Goal: Task Accomplishment & Management: Complete application form

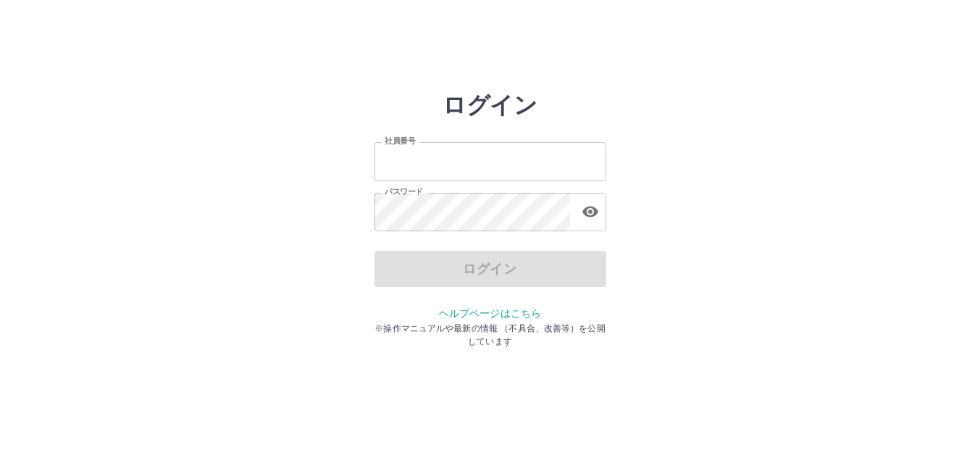
type input "*******"
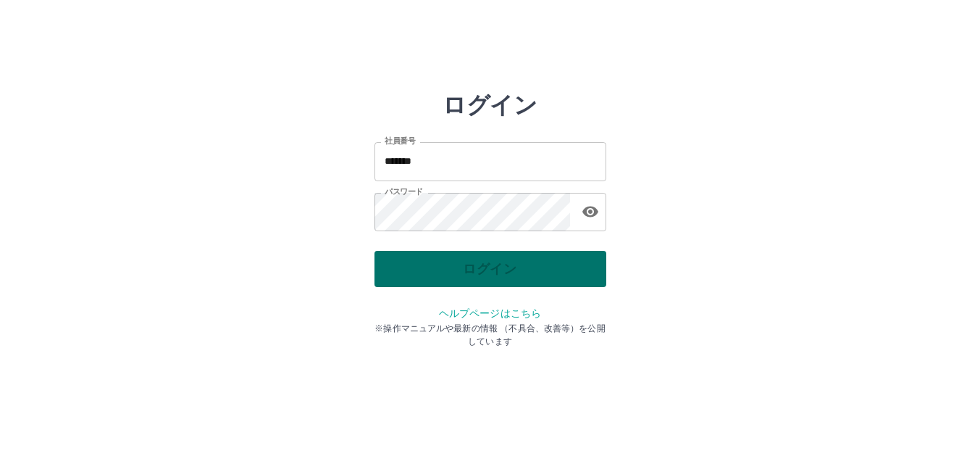
click at [446, 262] on div "ログイン" at bounding box center [490, 269] width 232 height 36
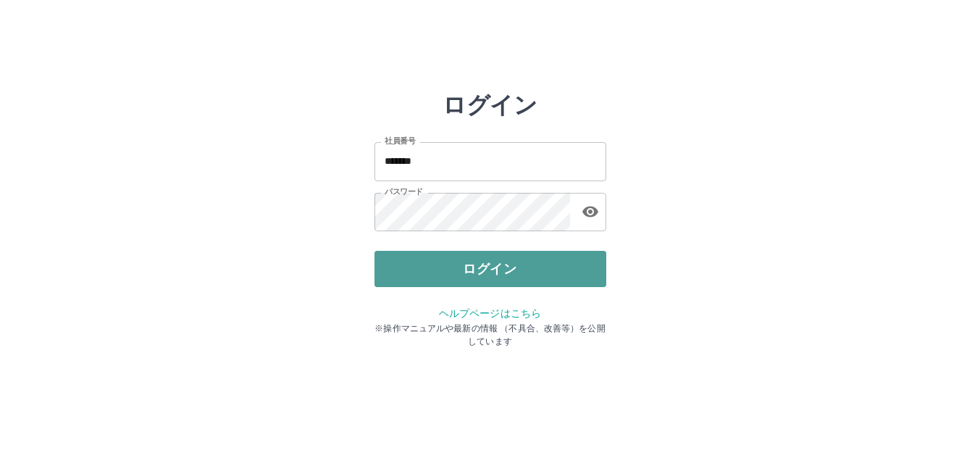
click at [446, 262] on button "ログイン" at bounding box center [490, 269] width 232 height 36
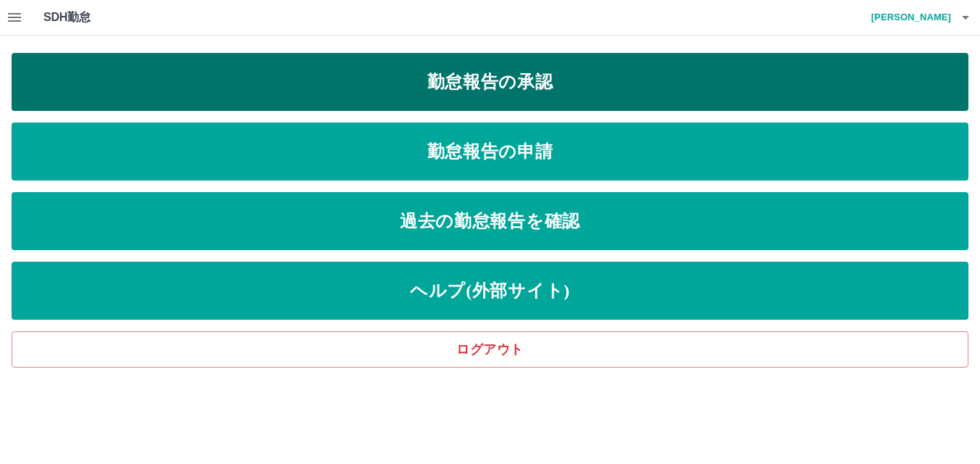
click at [506, 85] on link "勤怠報告の承認" at bounding box center [490, 82] width 957 height 58
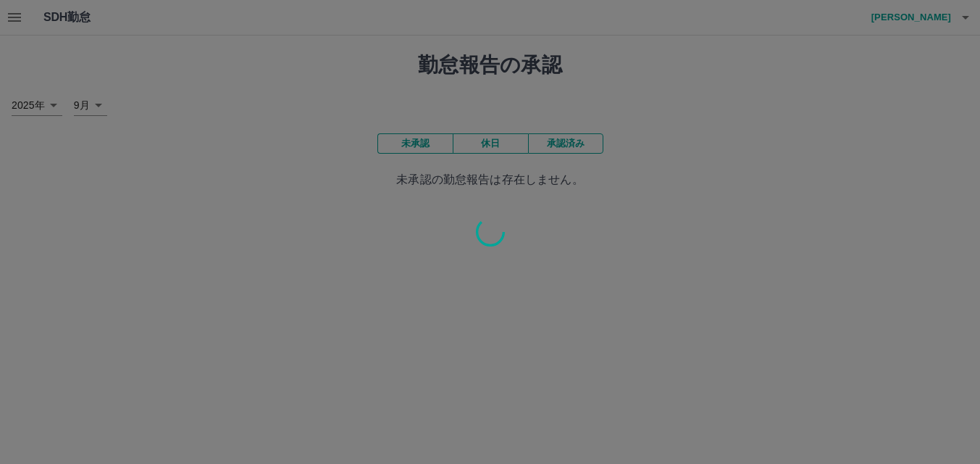
click at [506, 85] on div at bounding box center [490, 232] width 980 height 464
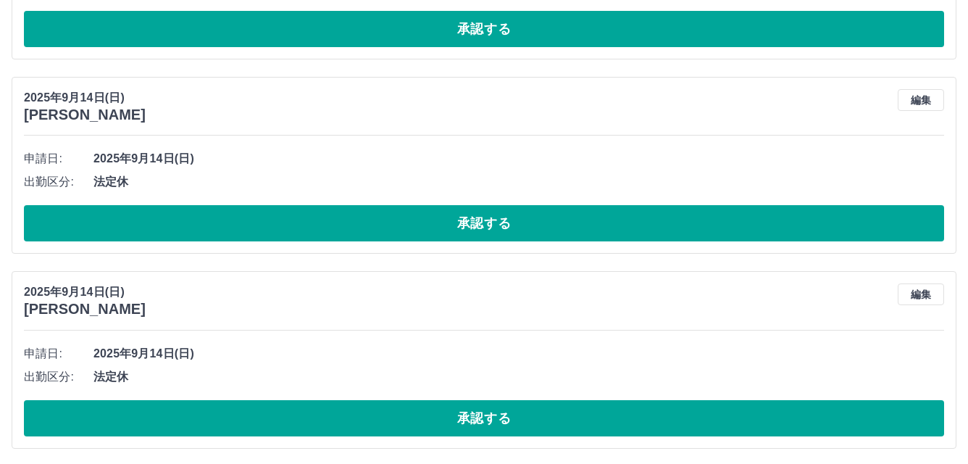
scroll to position [3250, 0]
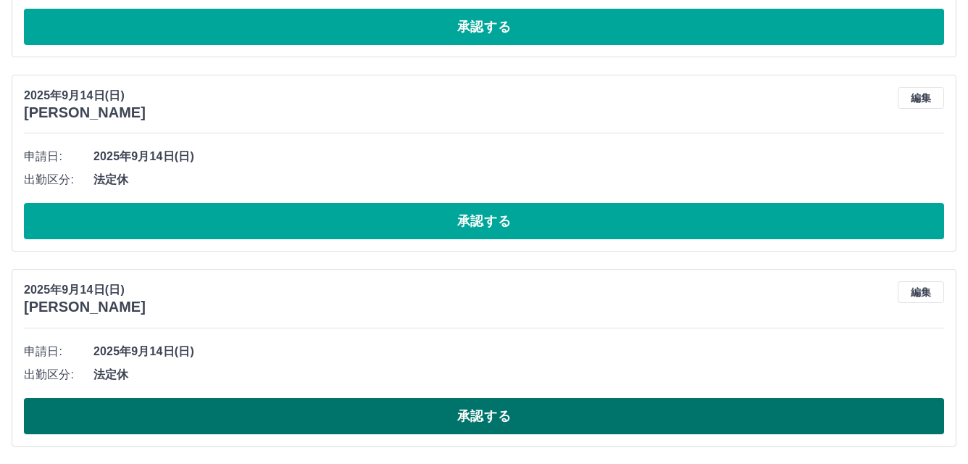
click at [422, 414] on button "承認する" at bounding box center [484, 416] width 920 height 36
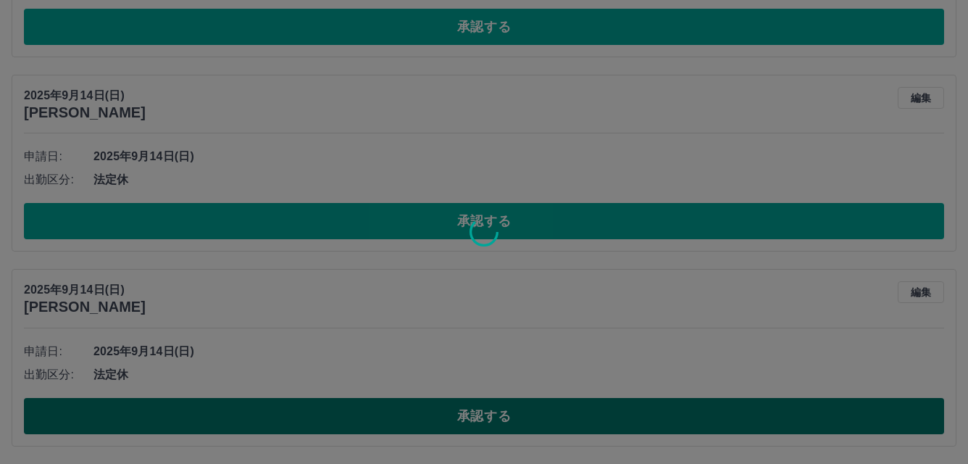
click at [422, 414] on div at bounding box center [484, 232] width 968 height 464
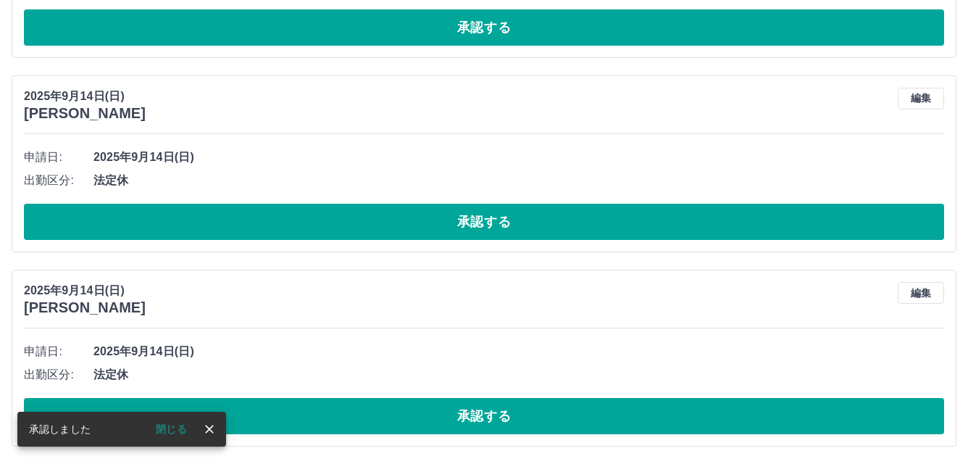
scroll to position [3055, 0]
click at [209, 430] on icon "close" at bounding box center [209, 429] width 14 height 14
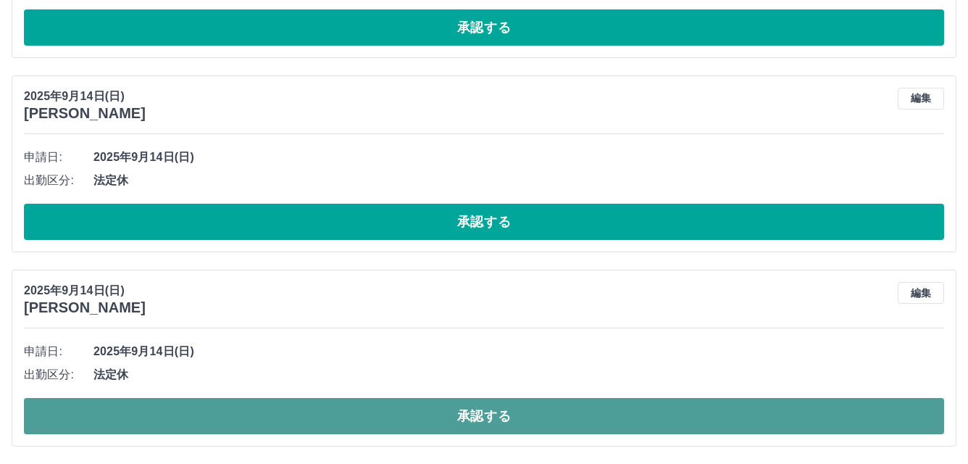
click at [483, 414] on button "承認する" at bounding box center [484, 416] width 920 height 36
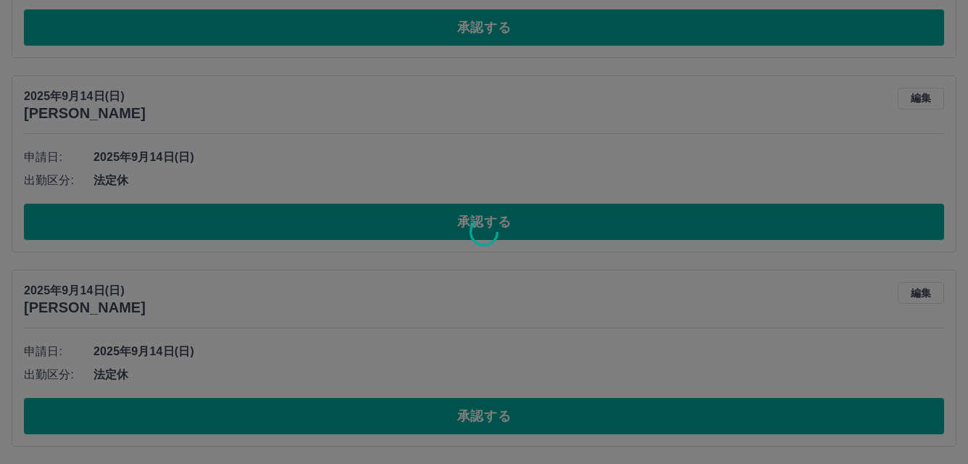
click at [484, 414] on div at bounding box center [484, 232] width 968 height 464
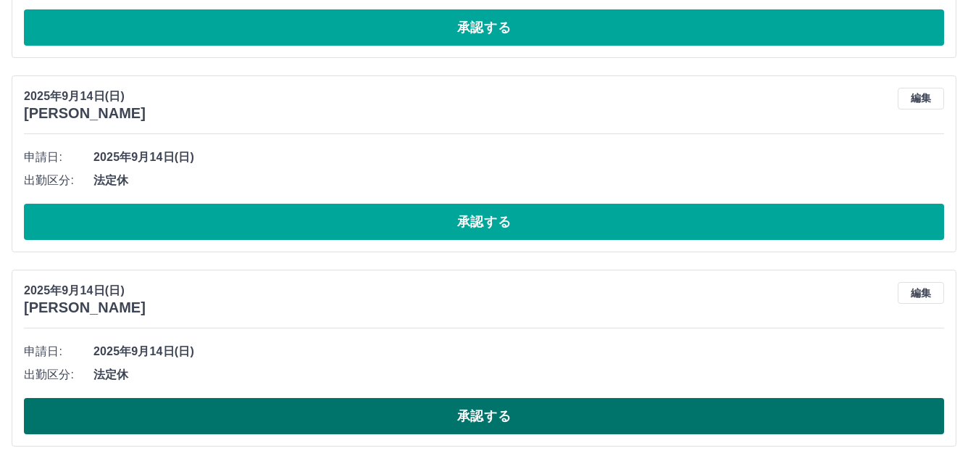
scroll to position [2861, 0]
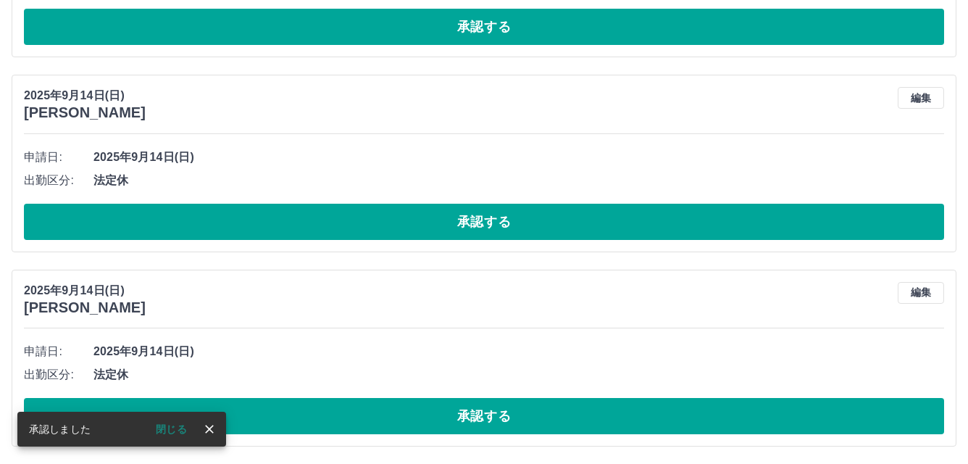
click at [210, 425] on icon "close" at bounding box center [209, 429] width 14 height 14
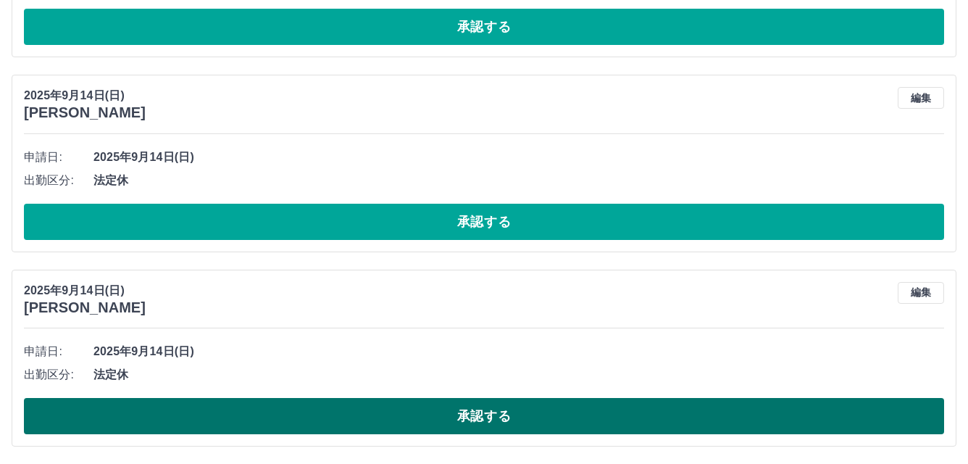
click at [414, 417] on button "承認する" at bounding box center [484, 416] width 920 height 36
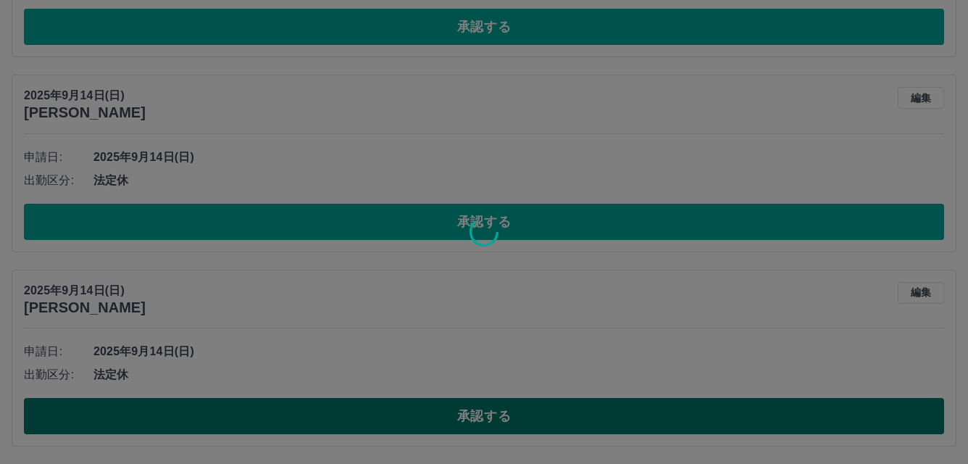
click at [414, 417] on div at bounding box center [484, 232] width 968 height 464
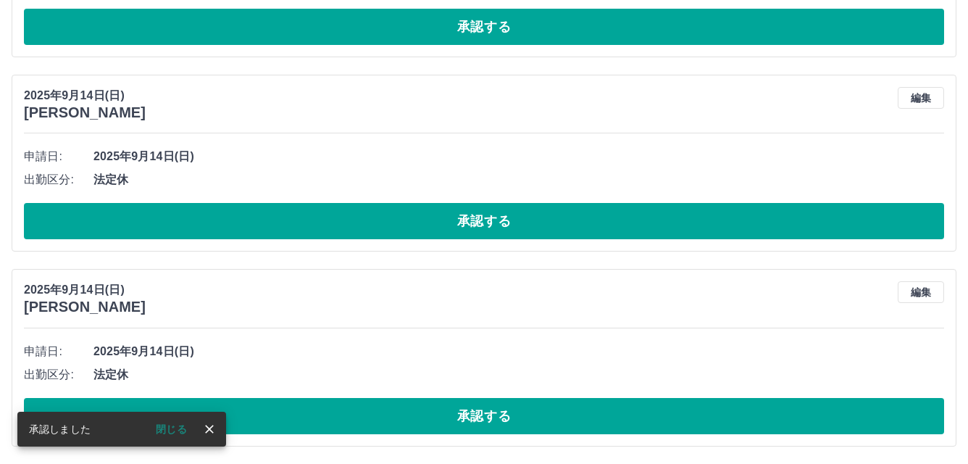
scroll to position [2667, 0]
click at [212, 432] on icon "close" at bounding box center [209, 428] width 9 height 9
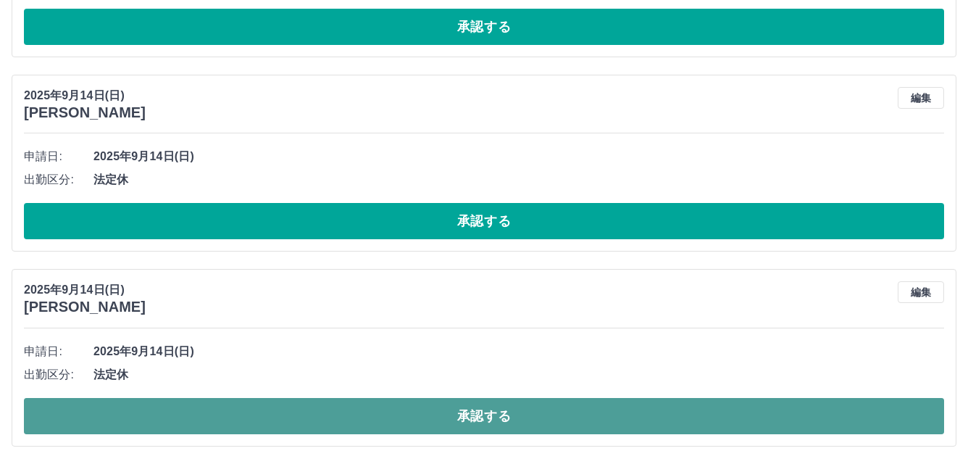
click at [440, 416] on button "承認する" at bounding box center [484, 416] width 920 height 36
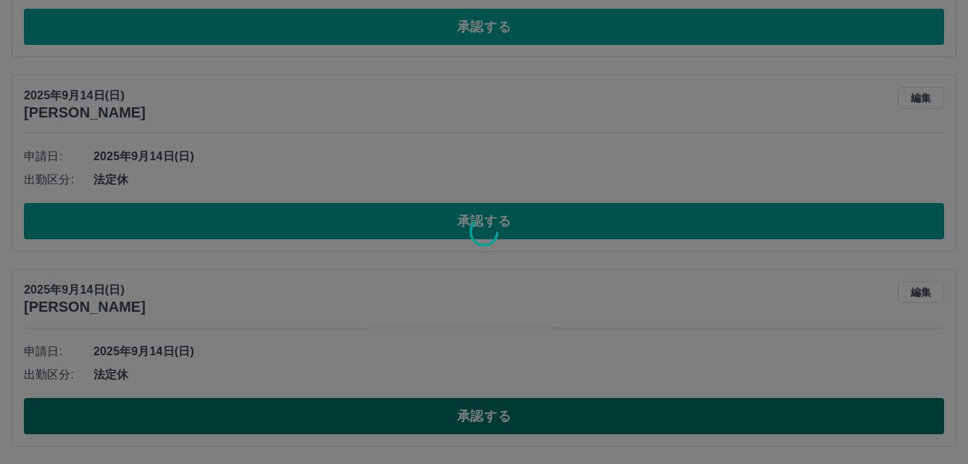
click at [440, 416] on div at bounding box center [484, 232] width 968 height 464
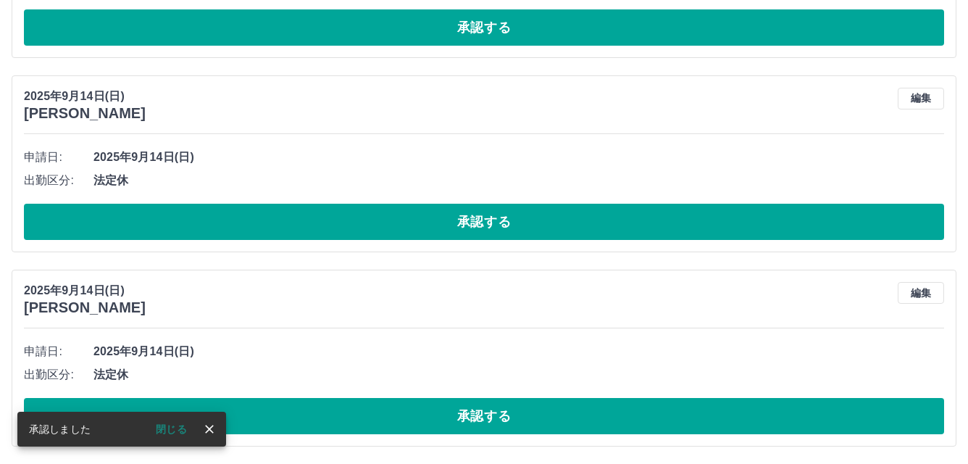
scroll to position [2472, 0]
click at [209, 432] on icon "close" at bounding box center [209, 429] width 14 height 14
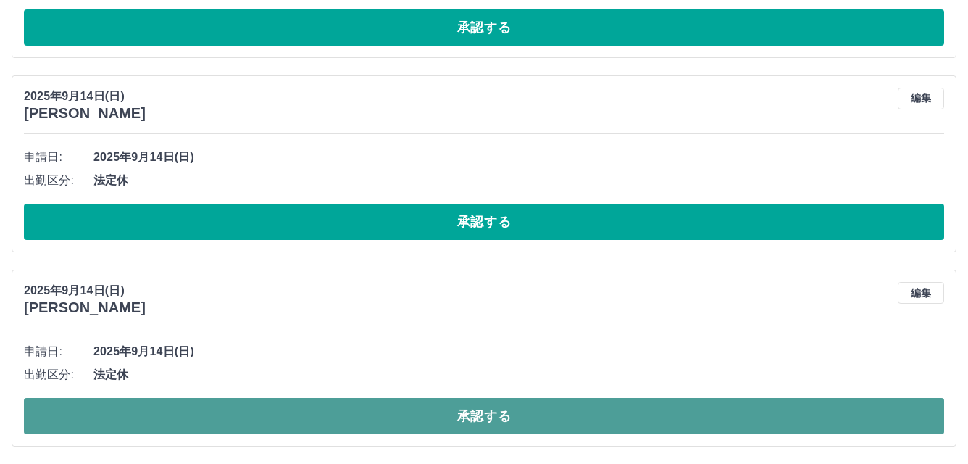
click at [422, 427] on button "承認する" at bounding box center [484, 416] width 920 height 36
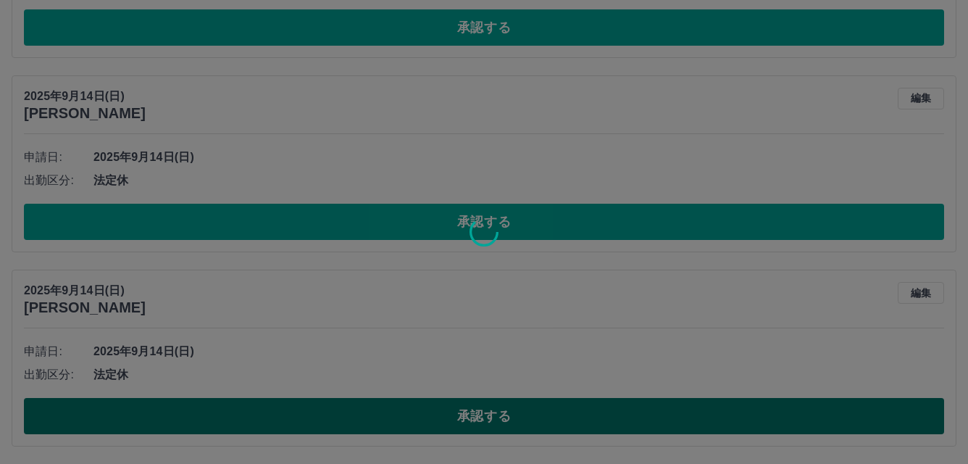
click at [422, 427] on div at bounding box center [484, 232] width 968 height 464
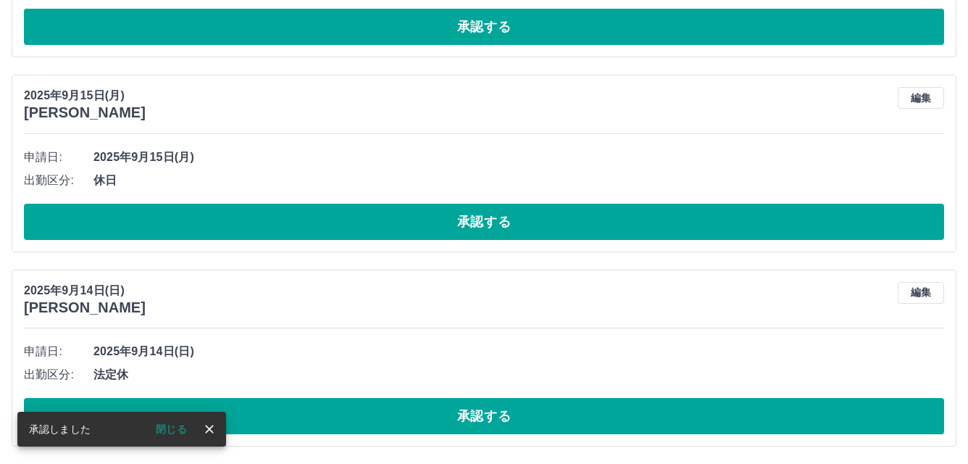
scroll to position [2278, 0]
click at [212, 430] on icon "close" at bounding box center [209, 428] width 9 height 9
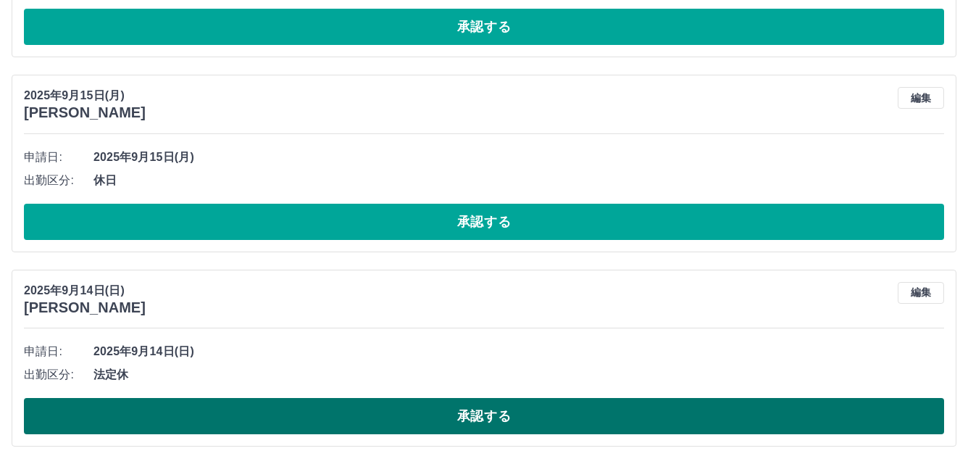
click at [385, 417] on button "承認する" at bounding box center [484, 416] width 920 height 36
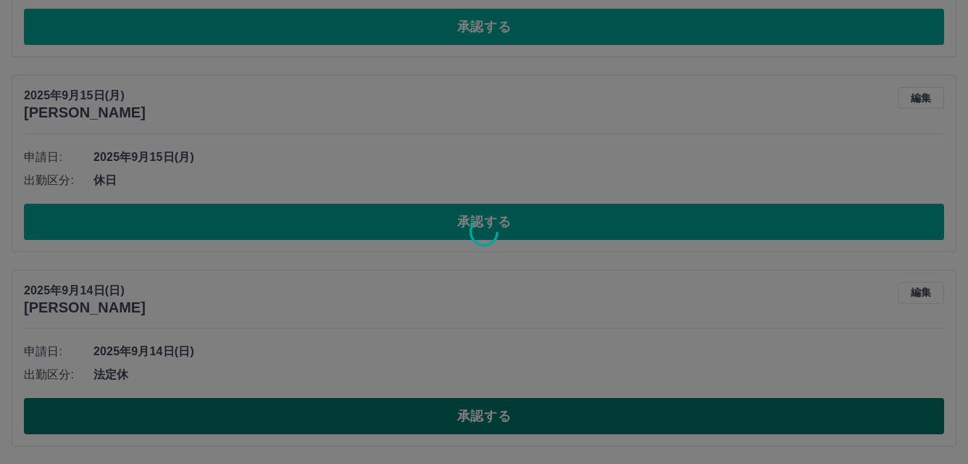
click at [385, 417] on div at bounding box center [484, 232] width 968 height 464
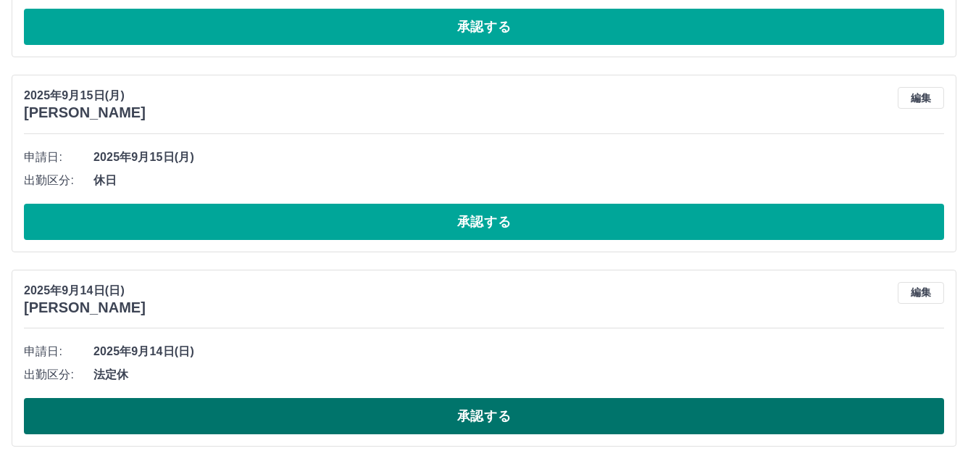
scroll to position [2084, 0]
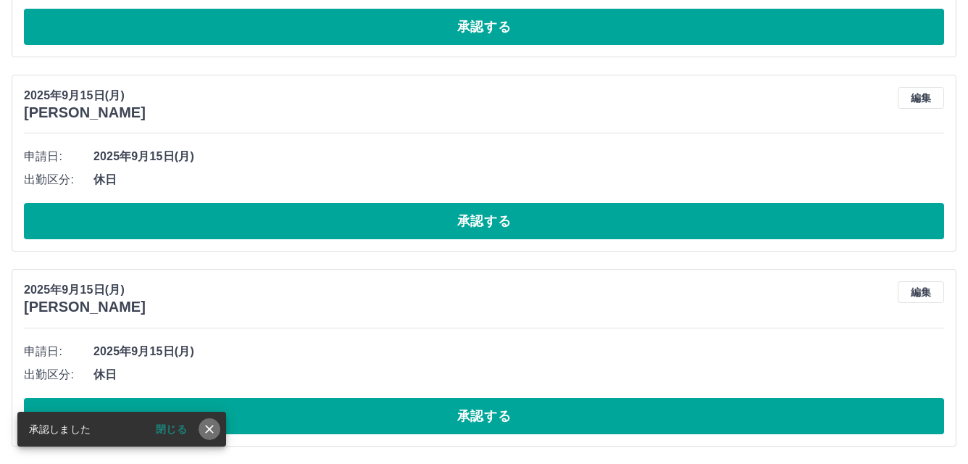
click at [209, 430] on icon "close" at bounding box center [209, 428] width 9 height 9
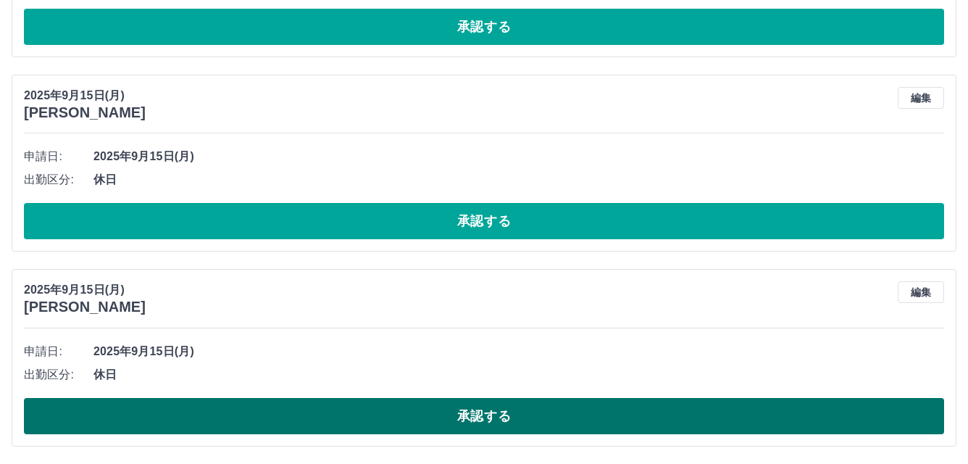
click at [419, 422] on button "承認する" at bounding box center [484, 416] width 920 height 36
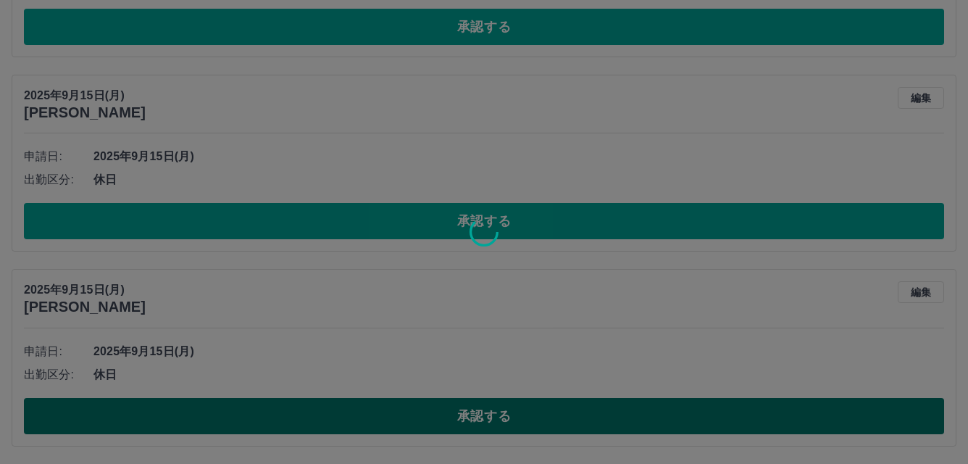
click at [419, 422] on div at bounding box center [484, 232] width 968 height 464
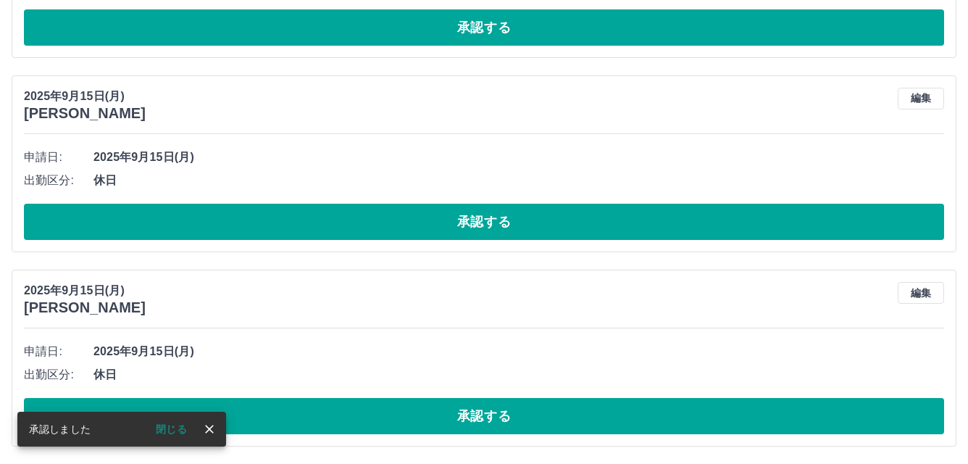
scroll to position [1889, 0]
click at [211, 433] on icon "close" at bounding box center [209, 429] width 14 height 14
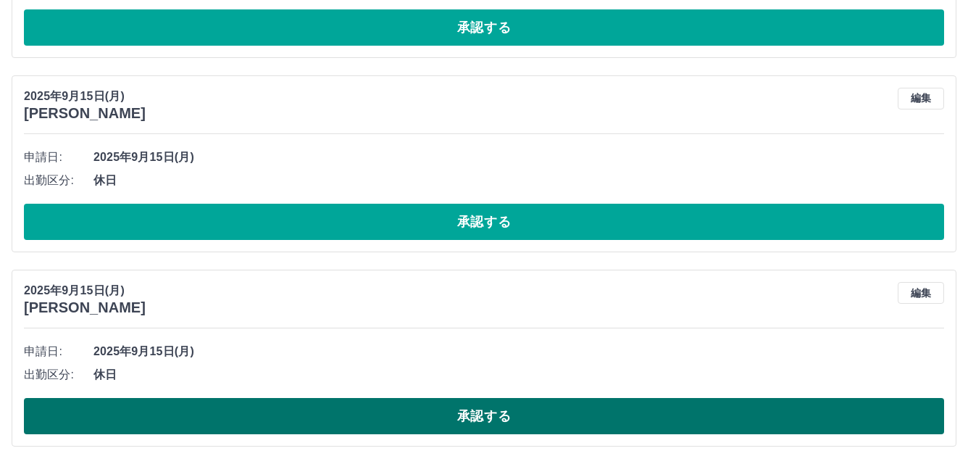
click at [472, 421] on button "承認する" at bounding box center [484, 416] width 920 height 36
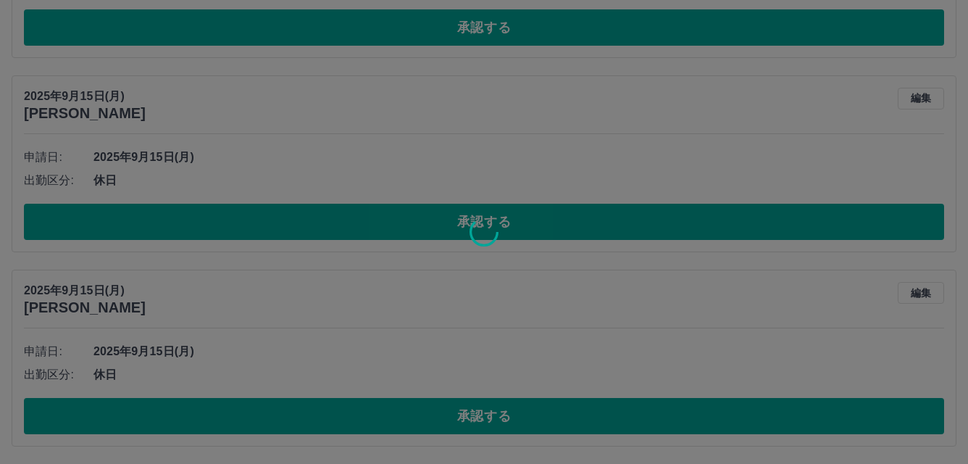
click at [471, 422] on div at bounding box center [484, 232] width 968 height 464
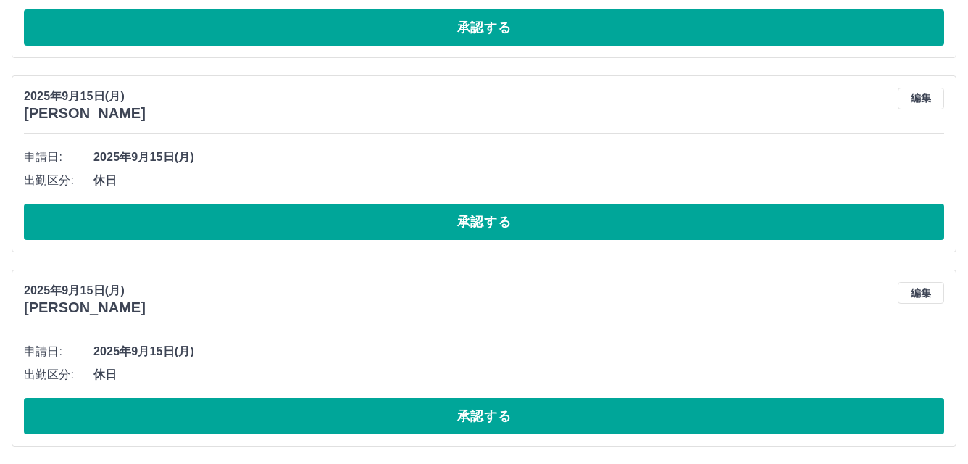
scroll to position [1695, 0]
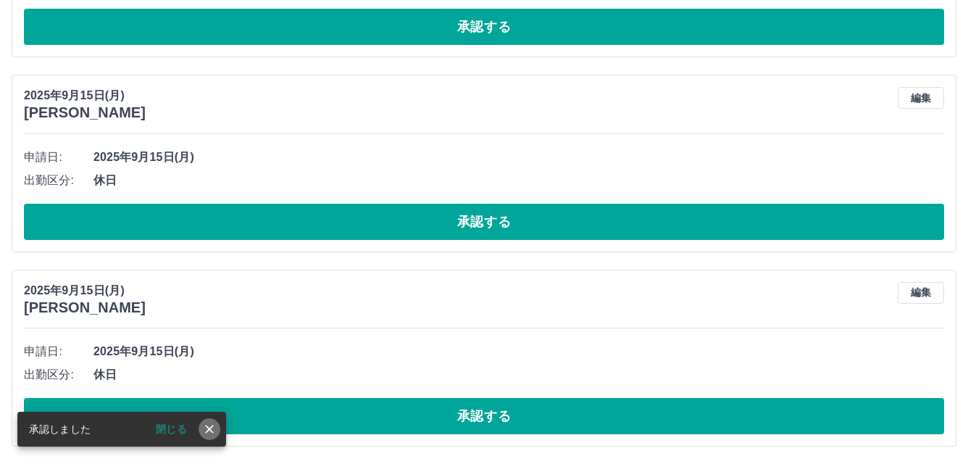
click at [203, 427] on icon "close" at bounding box center [209, 429] width 14 height 14
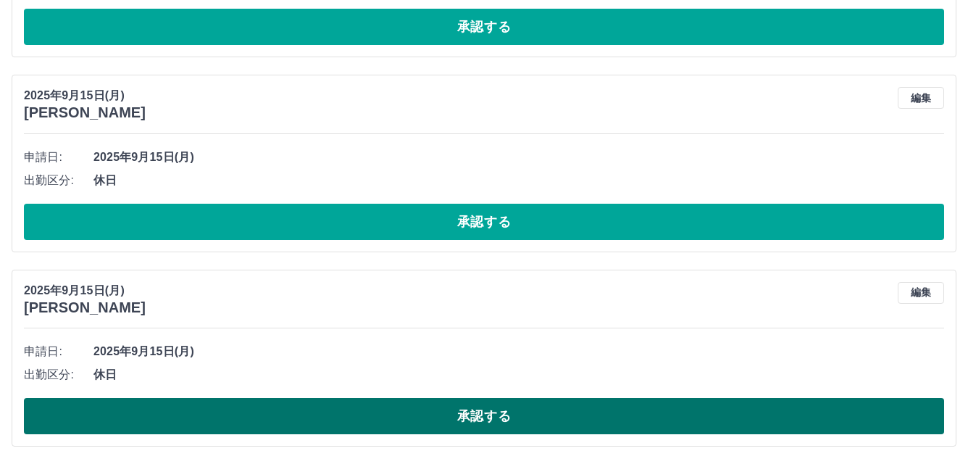
click at [437, 427] on button "承認する" at bounding box center [484, 416] width 920 height 36
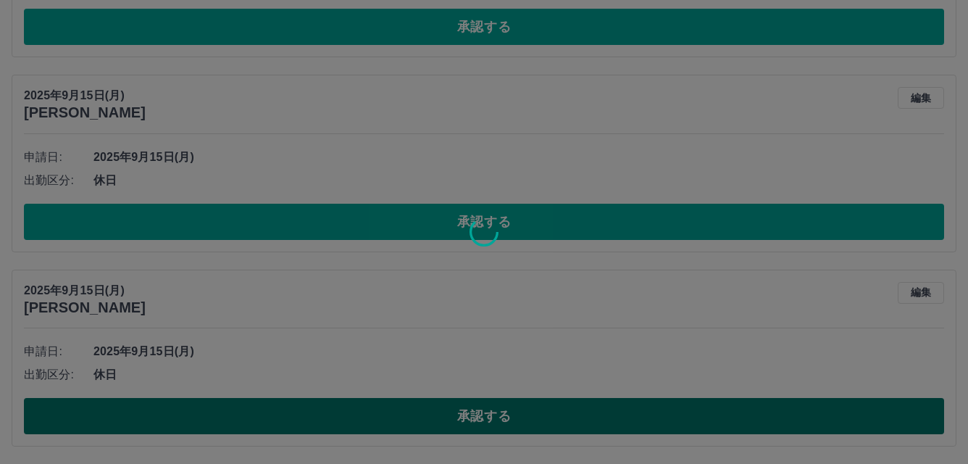
click at [437, 427] on div at bounding box center [484, 232] width 968 height 464
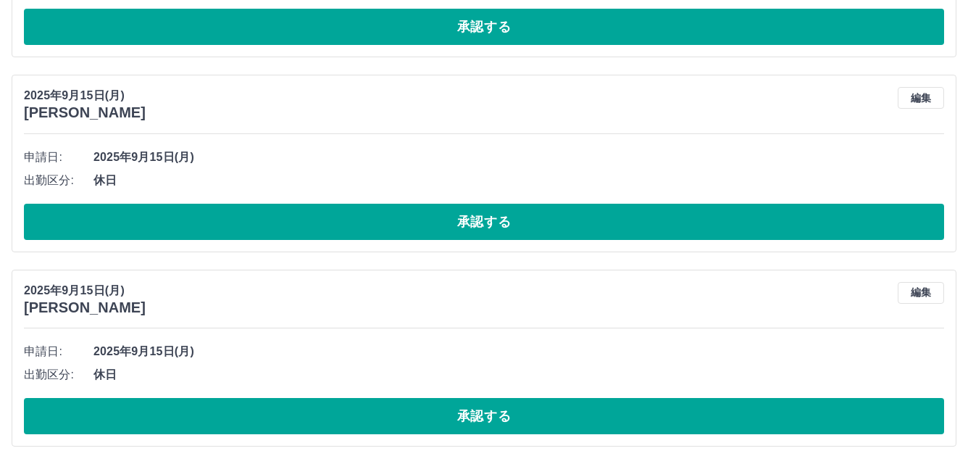
scroll to position [1501, 0]
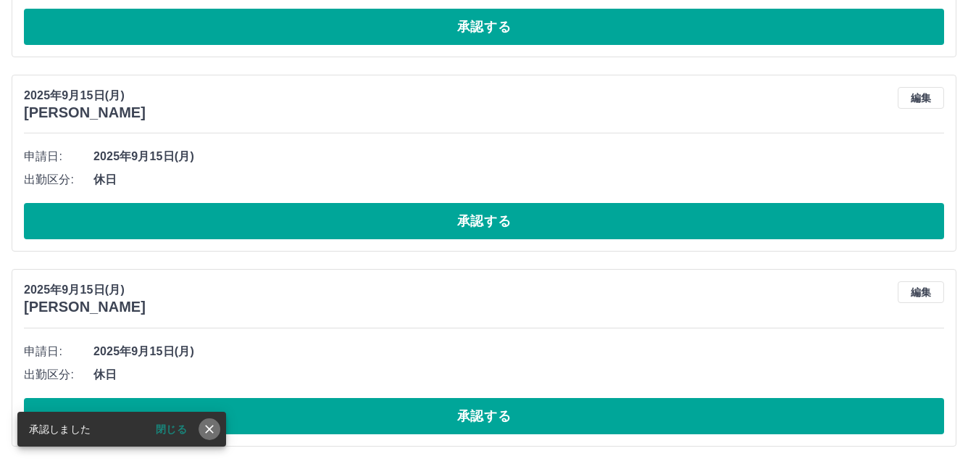
click at [209, 430] on icon "close" at bounding box center [209, 428] width 9 height 9
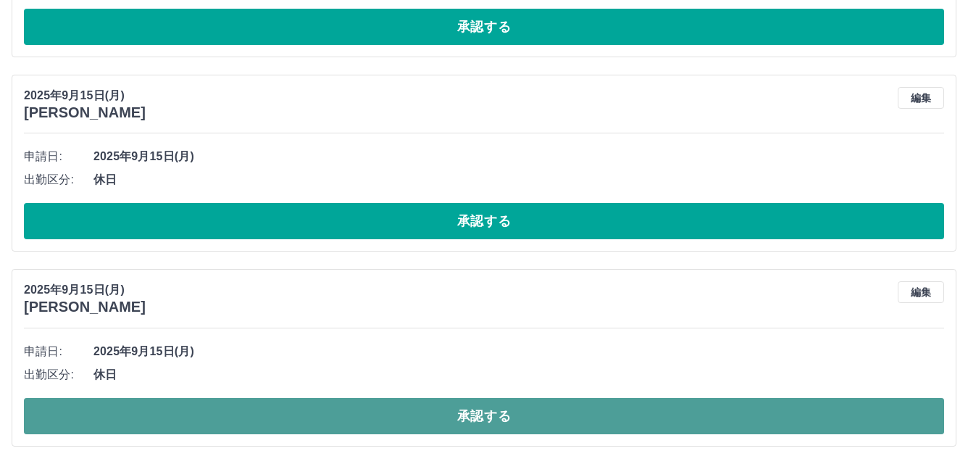
click at [380, 418] on button "承認する" at bounding box center [484, 416] width 920 height 36
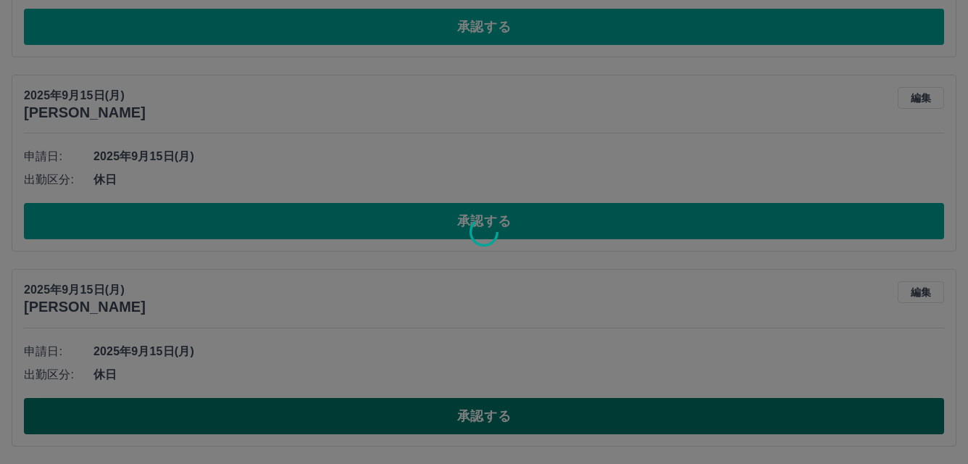
click at [380, 418] on div at bounding box center [484, 232] width 968 height 464
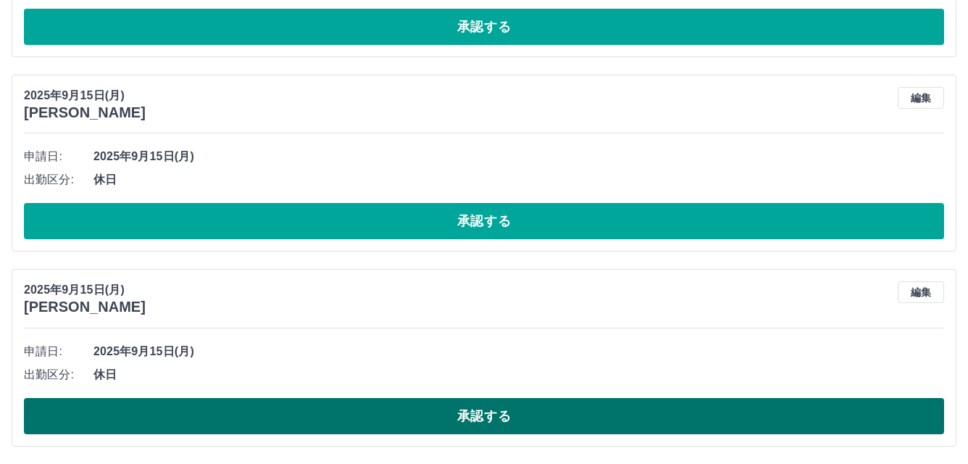
scroll to position [1306, 0]
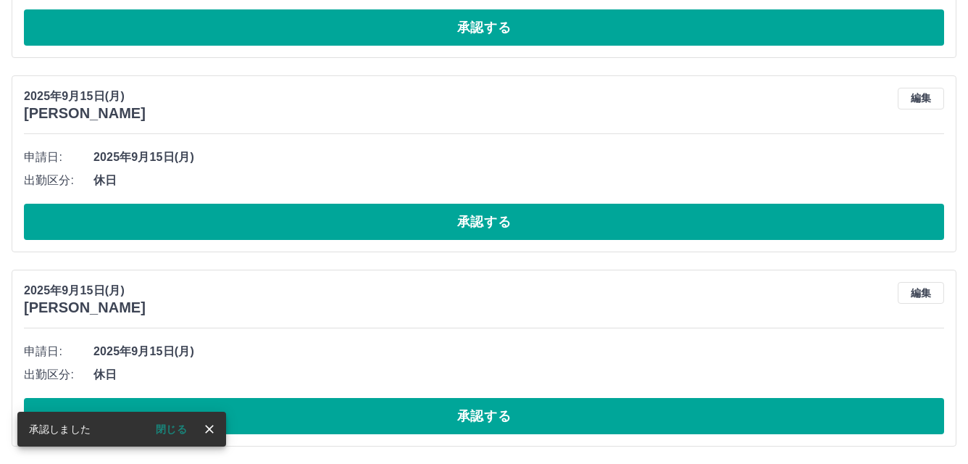
drag, startPoint x: 198, startPoint y: 434, endPoint x: 219, endPoint y: 433, distance: 20.3
click at [207, 434] on div "閉じる" at bounding box center [177, 429] width 88 height 22
click at [210, 428] on icon "close" at bounding box center [209, 428] width 9 height 9
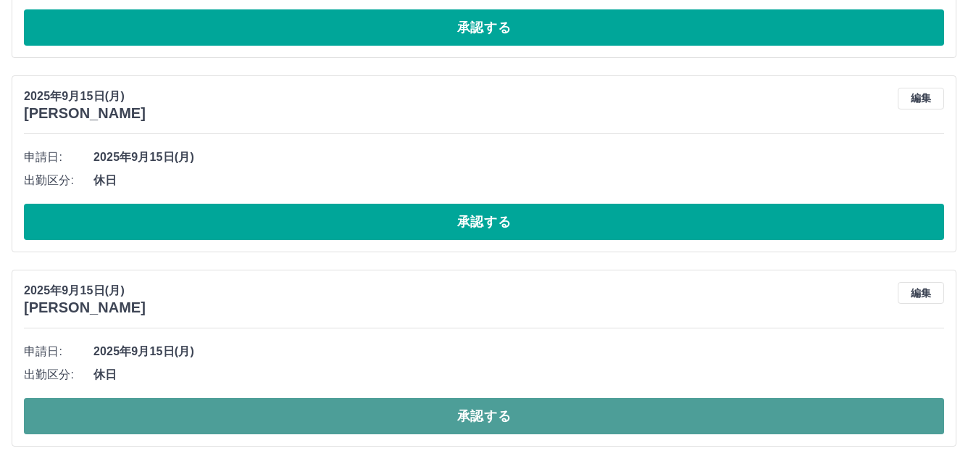
click at [410, 412] on button "承認する" at bounding box center [484, 416] width 920 height 36
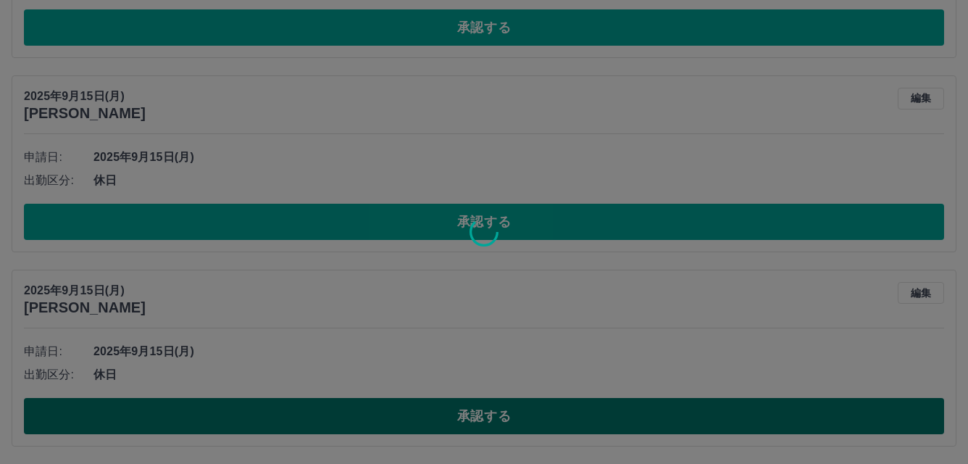
click at [410, 412] on div at bounding box center [484, 232] width 968 height 464
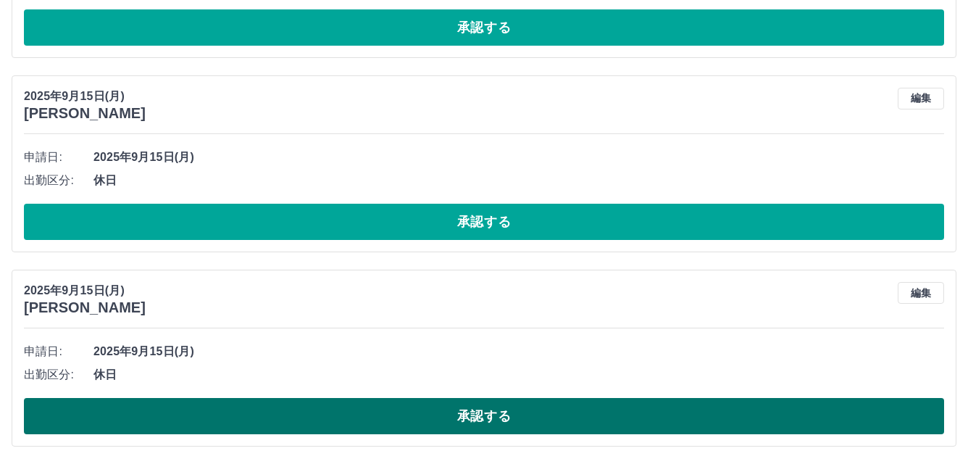
scroll to position [1112, 0]
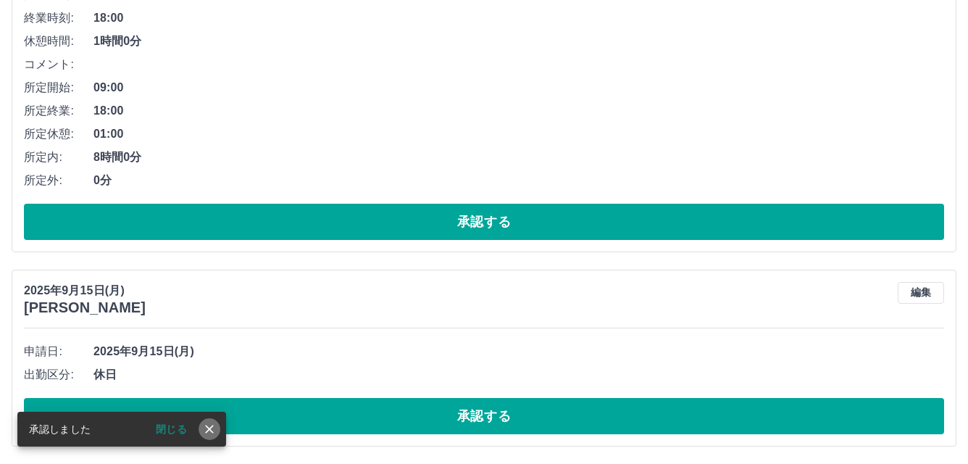
click at [210, 429] on icon "close" at bounding box center [209, 428] width 9 height 9
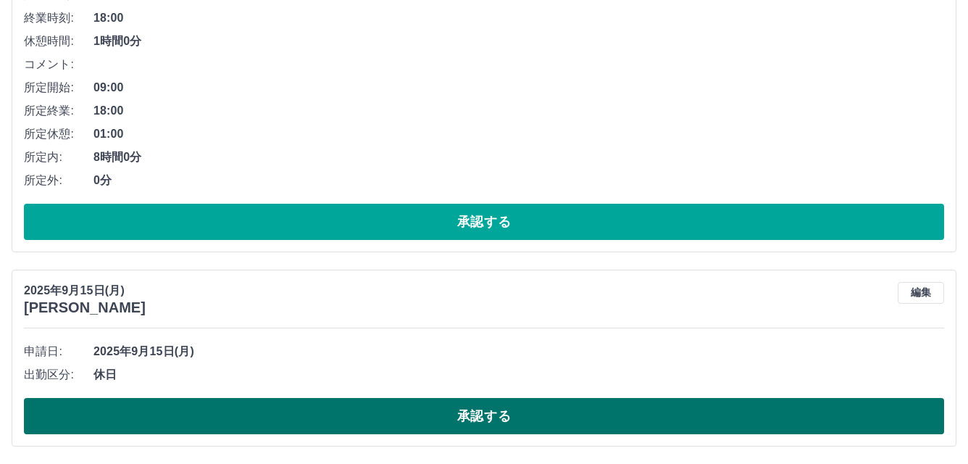
click at [392, 422] on button "承認する" at bounding box center [484, 416] width 920 height 36
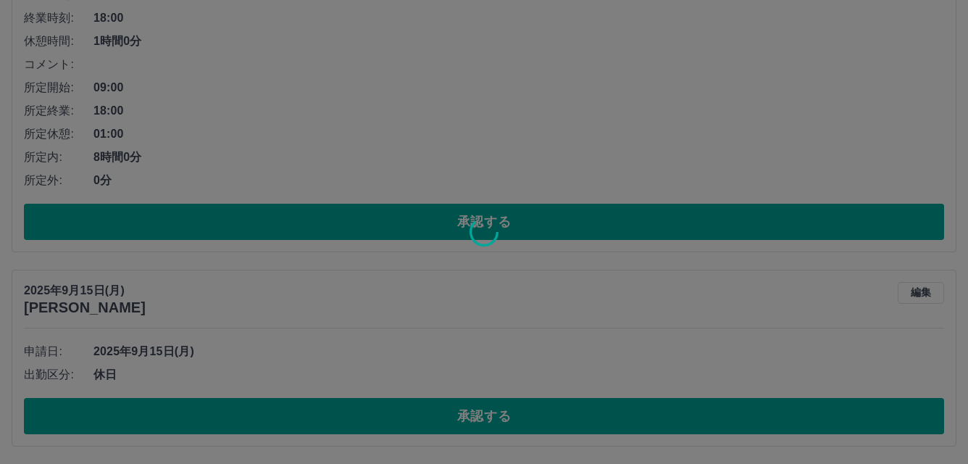
click at [391, 422] on div at bounding box center [484, 232] width 968 height 464
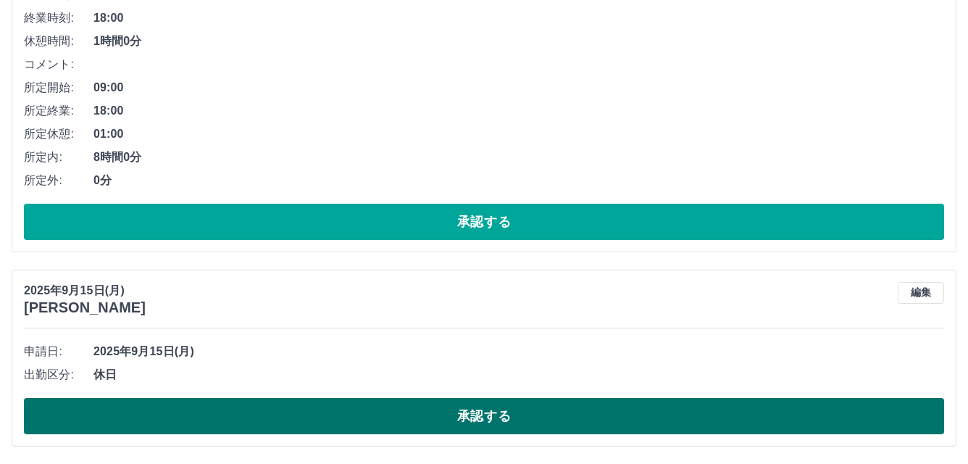
scroll to position [918, 0]
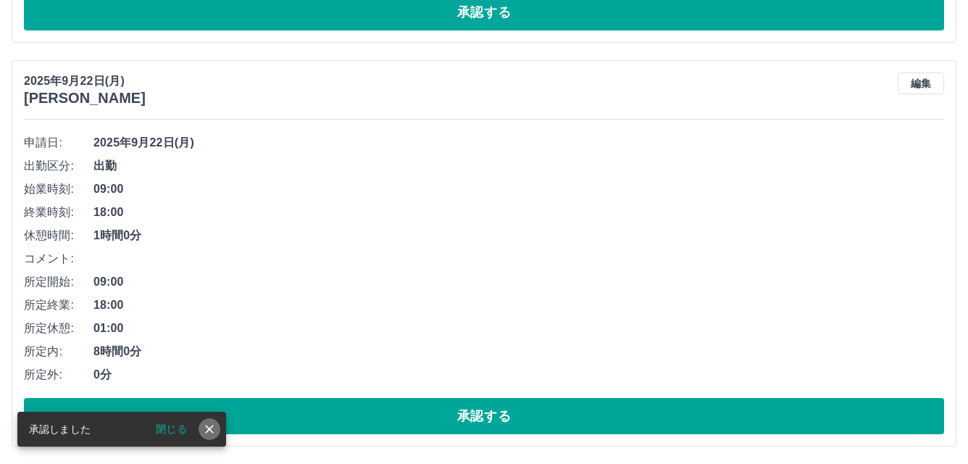
click at [203, 427] on icon "close" at bounding box center [209, 429] width 14 height 14
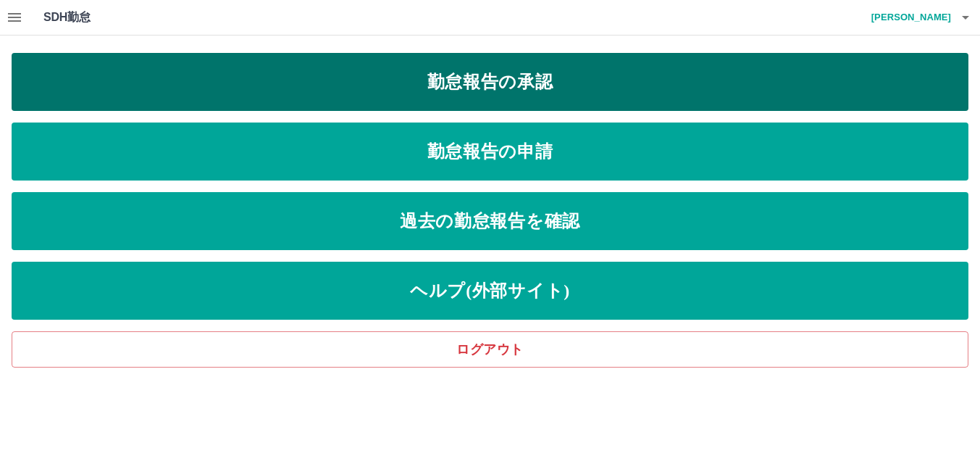
click at [550, 91] on link "勤怠報告の承認" at bounding box center [490, 82] width 957 height 58
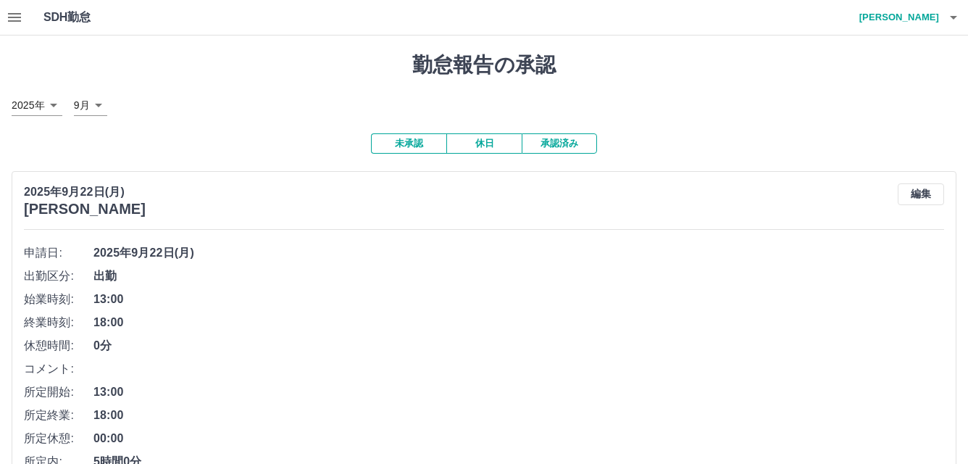
click at [556, 146] on button "承認済み" at bounding box center [559, 143] width 75 height 20
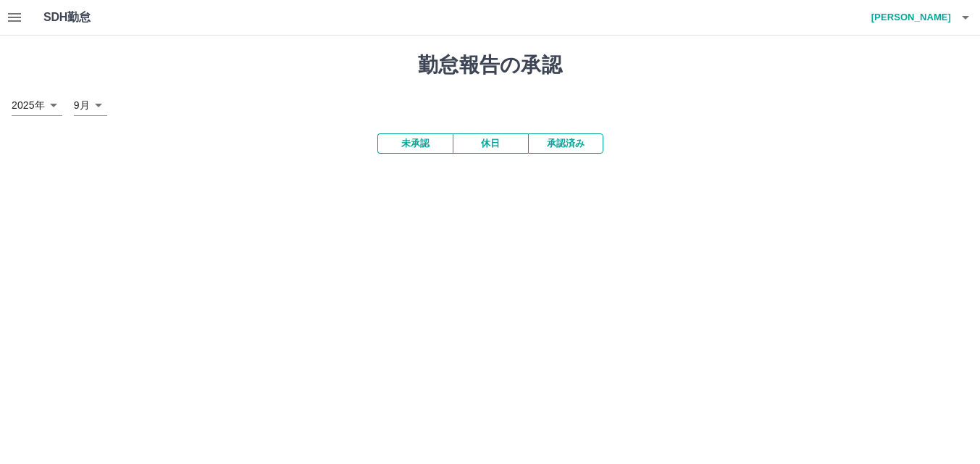
click at [556, 146] on button "承認済み" at bounding box center [565, 143] width 75 height 20
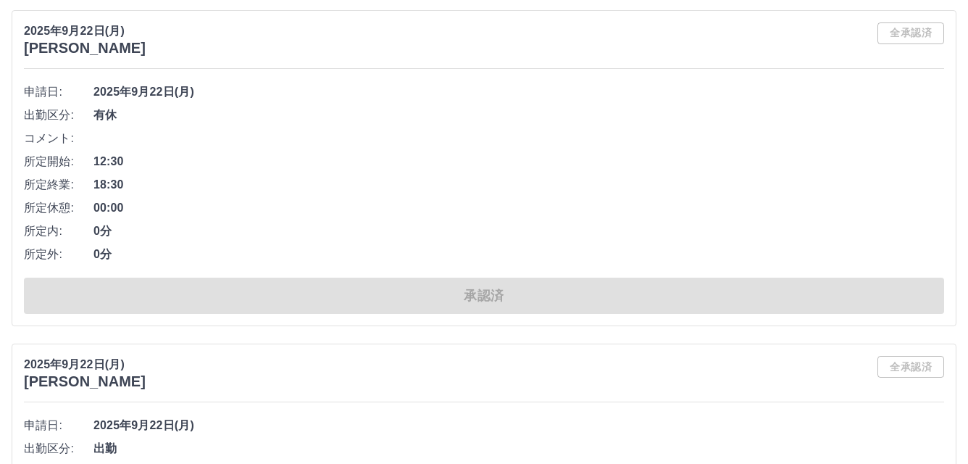
scroll to position [145, 0]
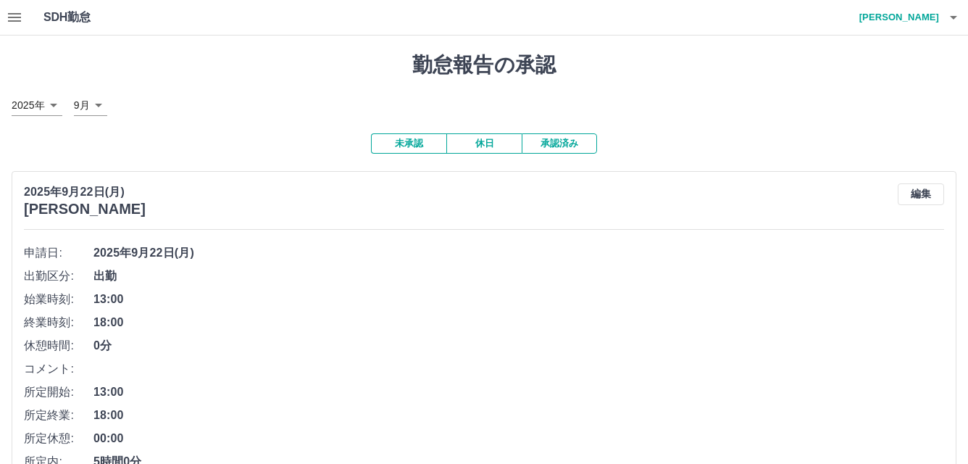
click at [403, 147] on button "未承認" at bounding box center [408, 143] width 75 height 20
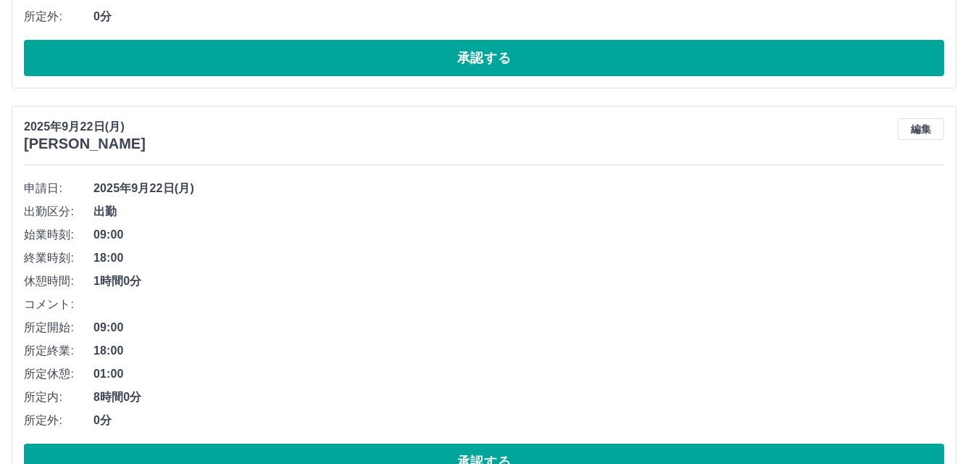
scroll to position [918, 0]
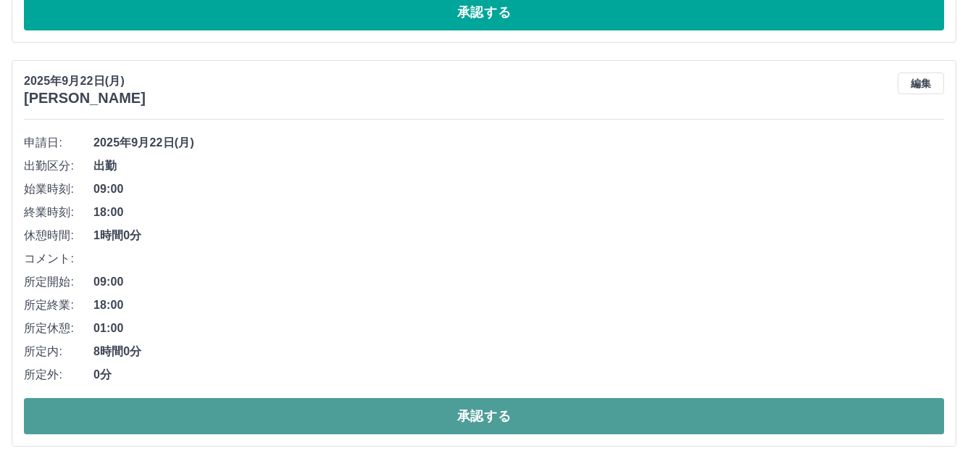
click at [383, 417] on button "承認する" at bounding box center [484, 416] width 920 height 36
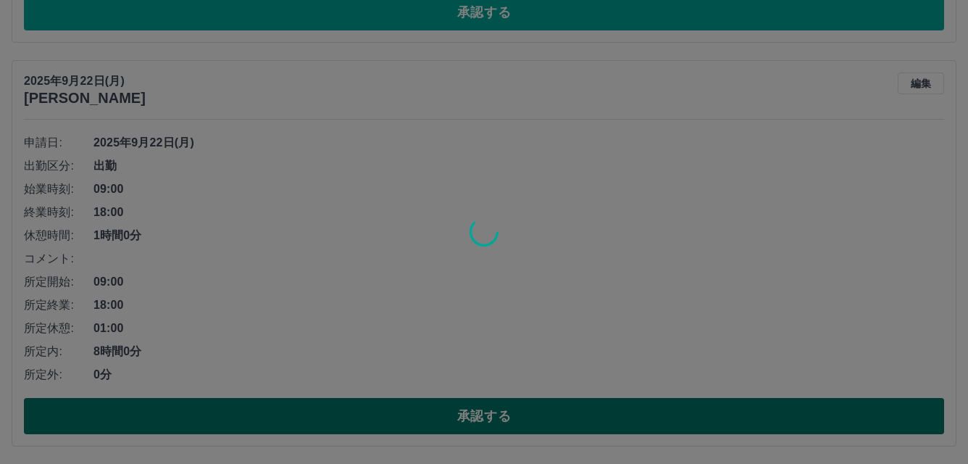
click at [383, 417] on div at bounding box center [484, 232] width 968 height 464
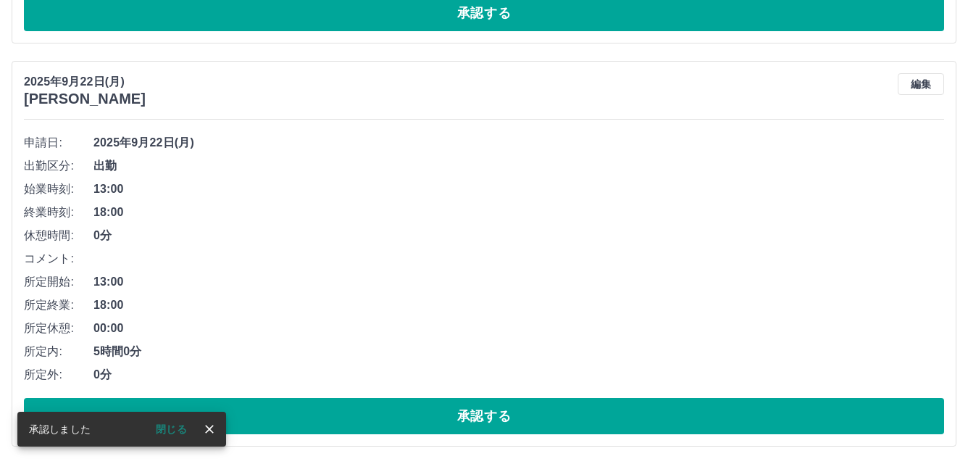
scroll to position [514, 0]
click at [209, 429] on icon "close" at bounding box center [209, 428] width 9 height 9
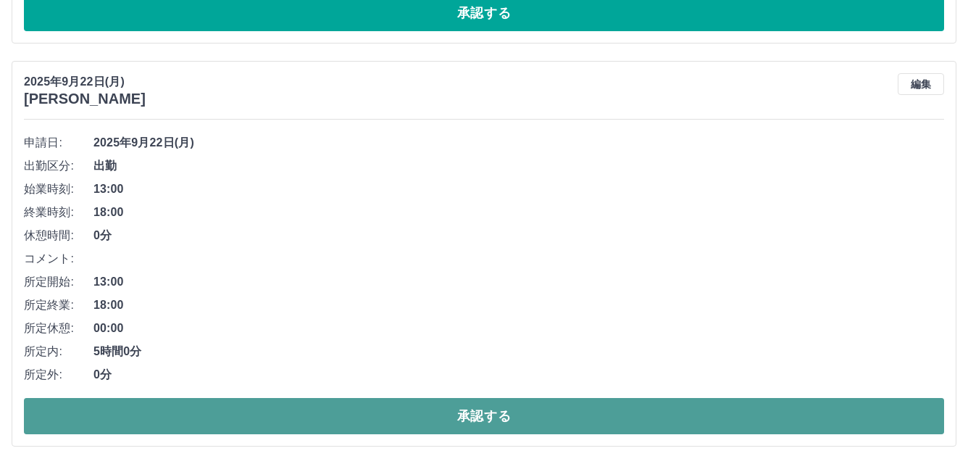
click at [351, 418] on button "承認する" at bounding box center [484, 416] width 920 height 36
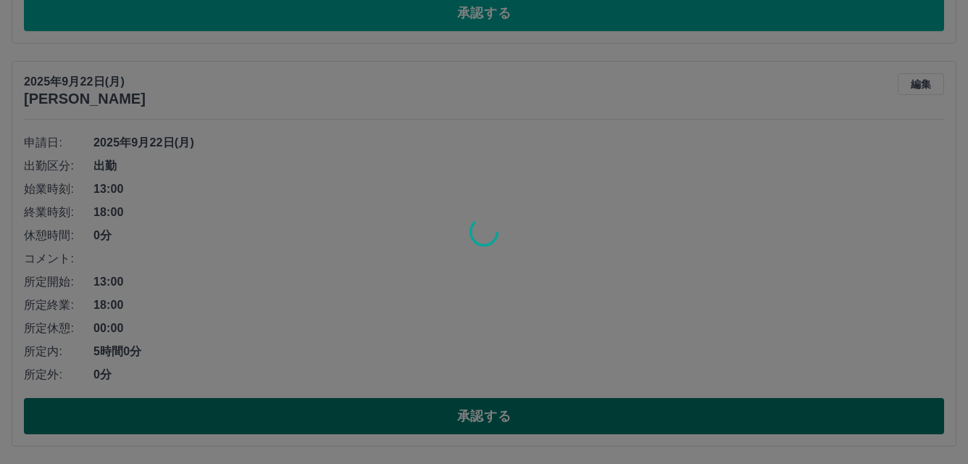
click at [351, 418] on div at bounding box center [484, 232] width 968 height 464
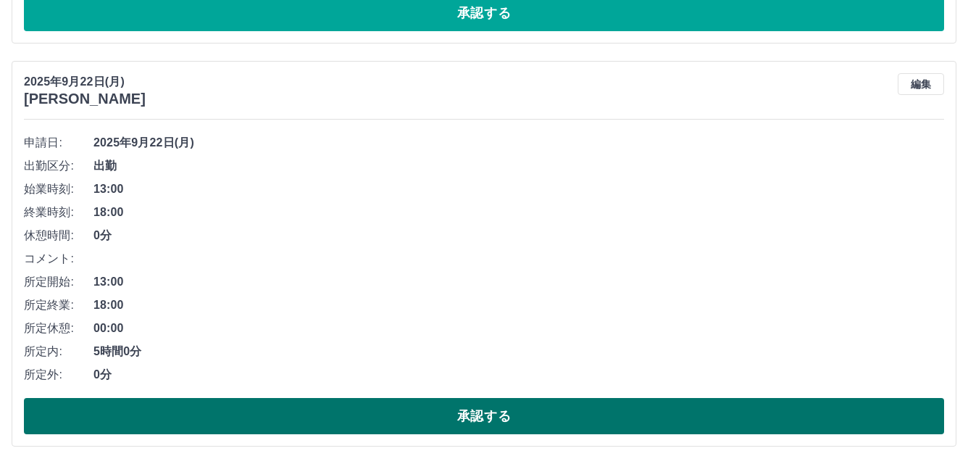
scroll to position [112, 0]
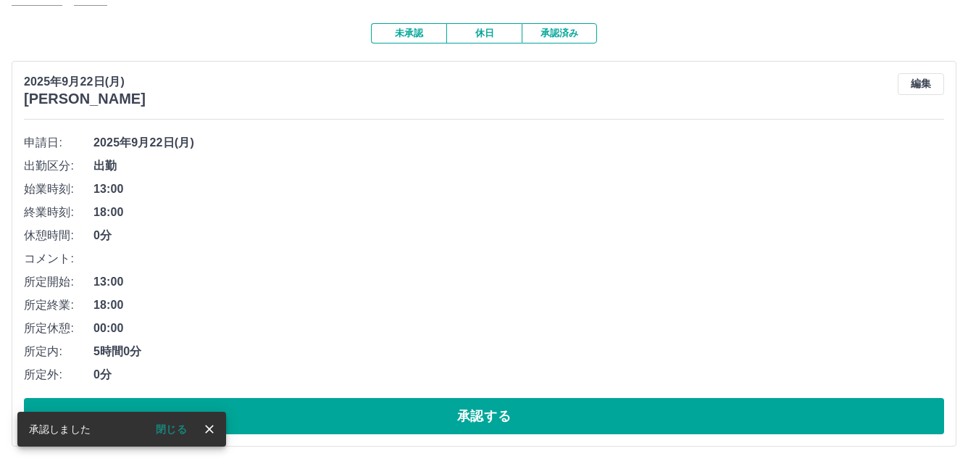
click at [206, 428] on icon "close" at bounding box center [209, 429] width 14 height 14
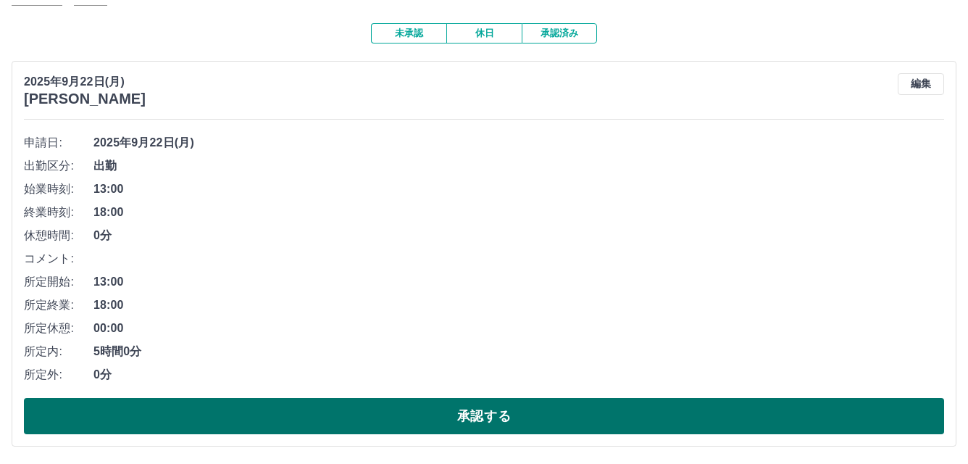
click at [398, 422] on button "承認する" at bounding box center [484, 416] width 920 height 36
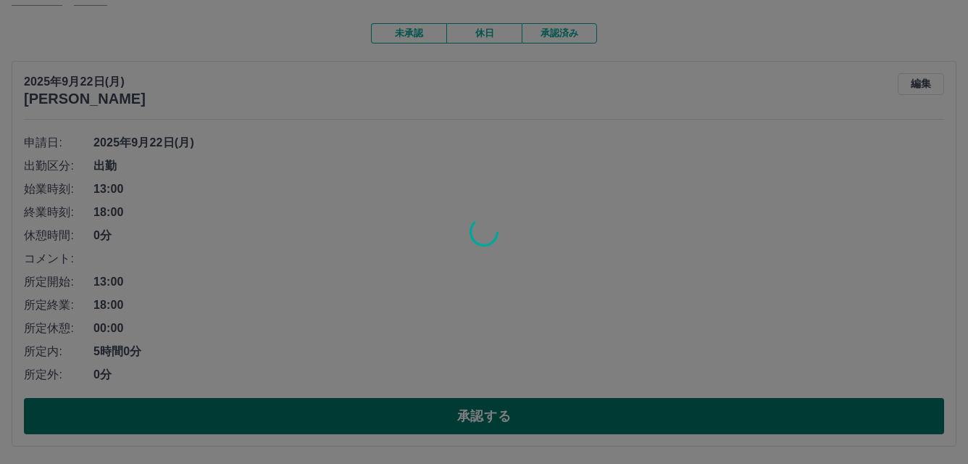
click at [398, 422] on div at bounding box center [484, 232] width 968 height 464
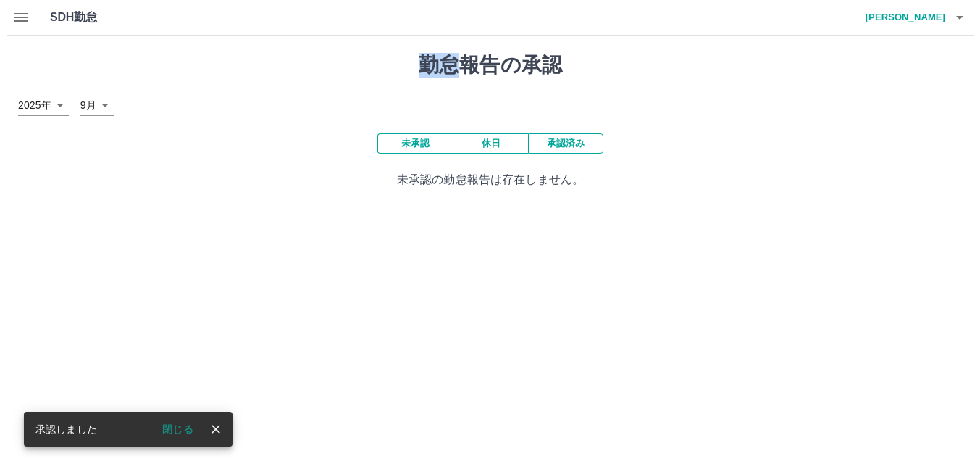
scroll to position [0, 0]
click at [206, 424] on icon "close" at bounding box center [209, 429] width 14 height 14
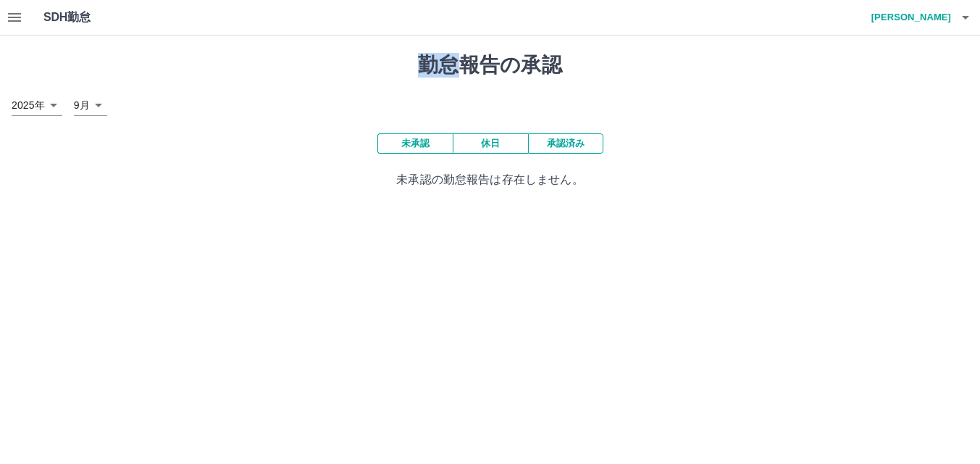
click at [20, 12] on icon "button" at bounding box center [14, 17] width 17 height 17
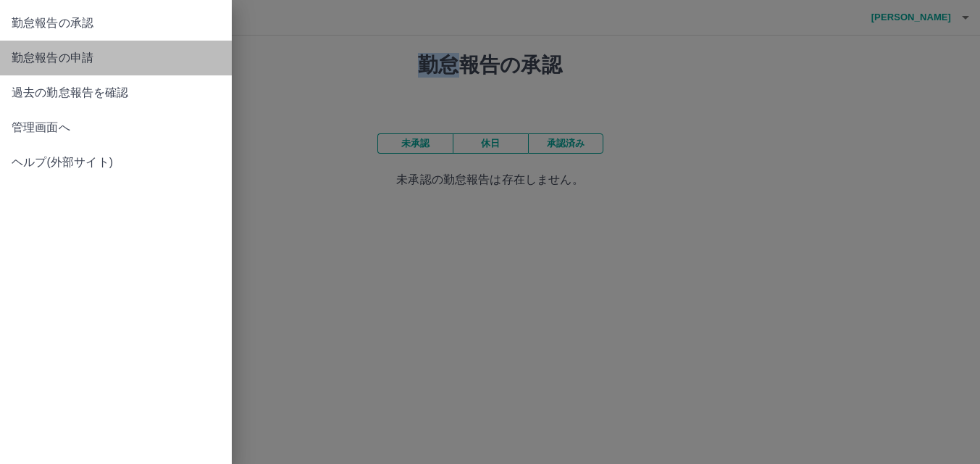
click at [19, 64] on span "勤怠報告の申請" at bounding box center [116, 57] width 209 height 17
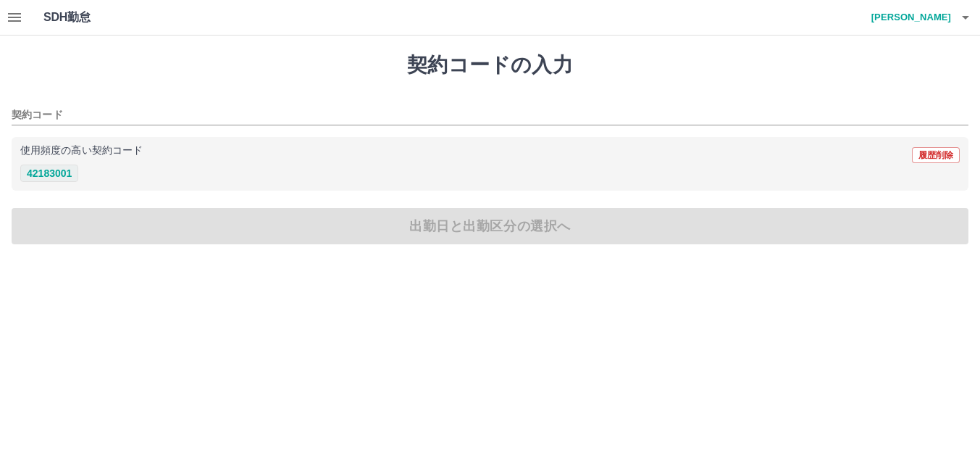
click at [41, 173] on button "42183001" at bounding box center [49, 172] width 58 height 17
type input "********"
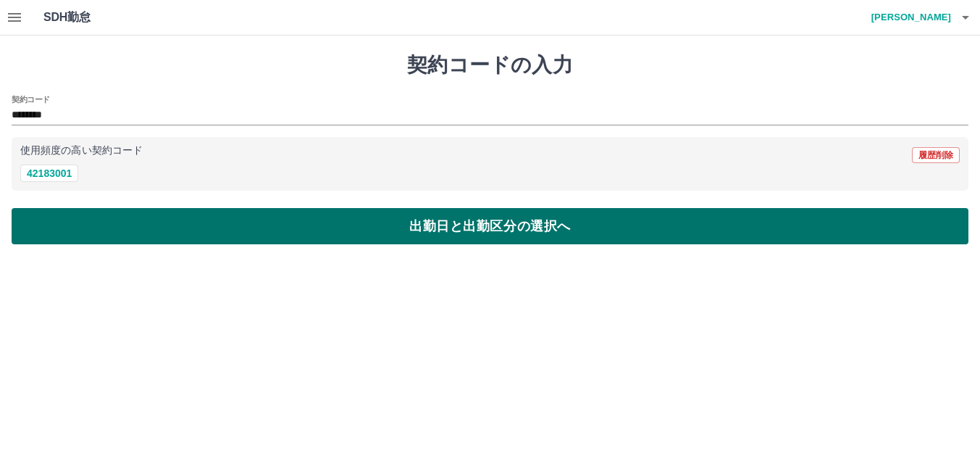
click at [423, 226] on button "出勤日と出勤区分の選択へ" at bounding box center [490, 226] width 957 height 36
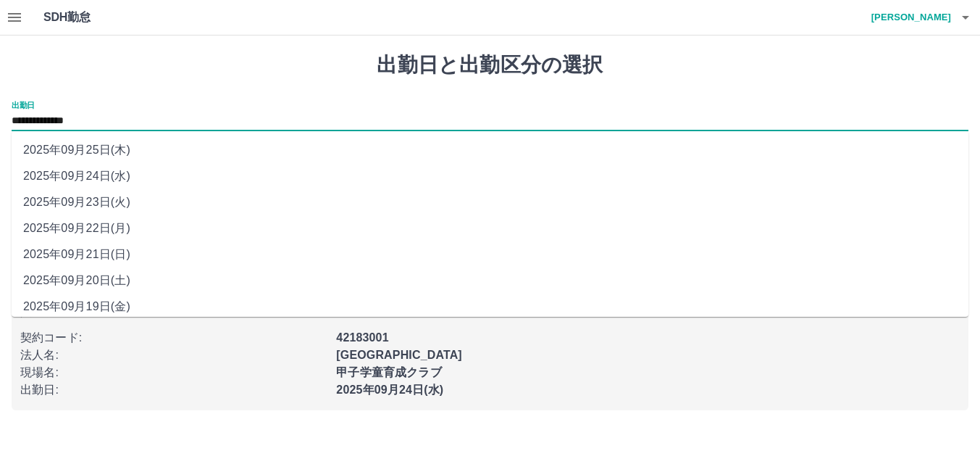
click at [108, 120] on input "**********" at bounding box center [490, 121] width 957 height 18
click at [101, 197] on li "2025年09月23日(火)" at bounding box center [490, 202] width 957 height 26
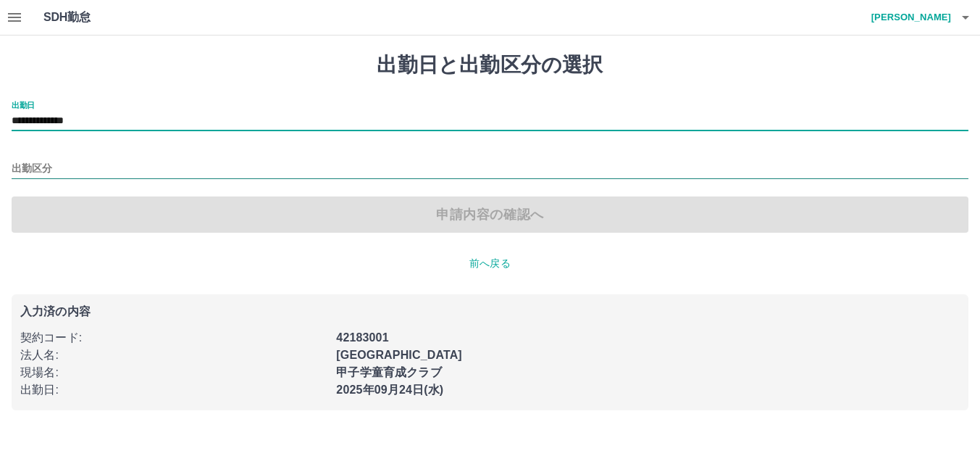
click at [64, 169] on input "出勤区分" at bounding box center [490, 169] width 957 height 18
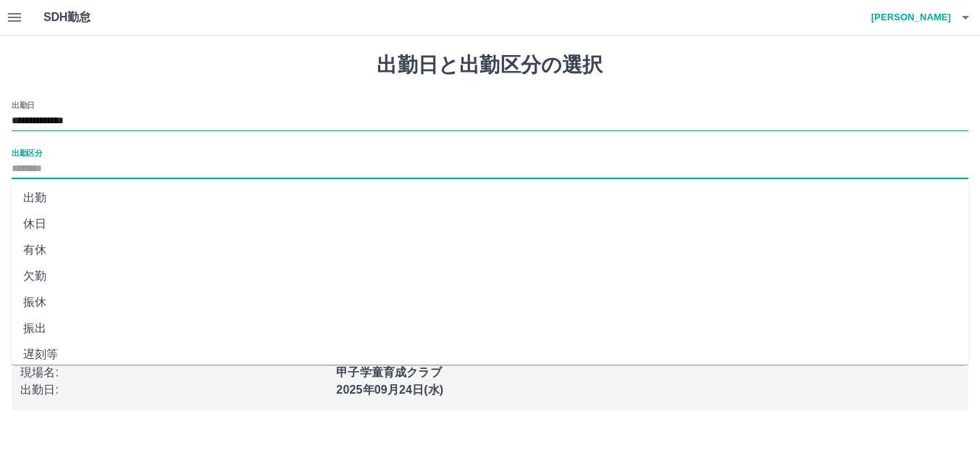
click at [114, 119] on input "**********" at bounding box center [490, 121] width 957 height 18
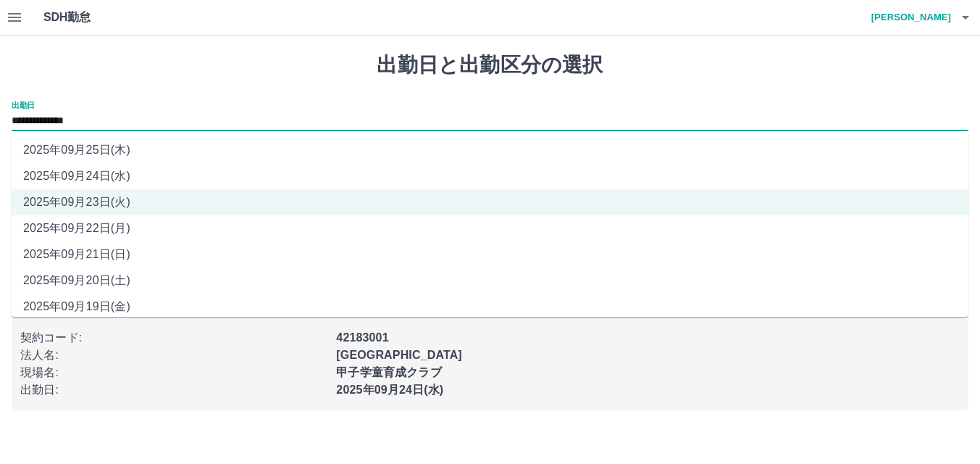
click at [110, 175] on li "2025年09月24日(水)" at bounding box center [490, 176] width 957 height 26
type input "**********"
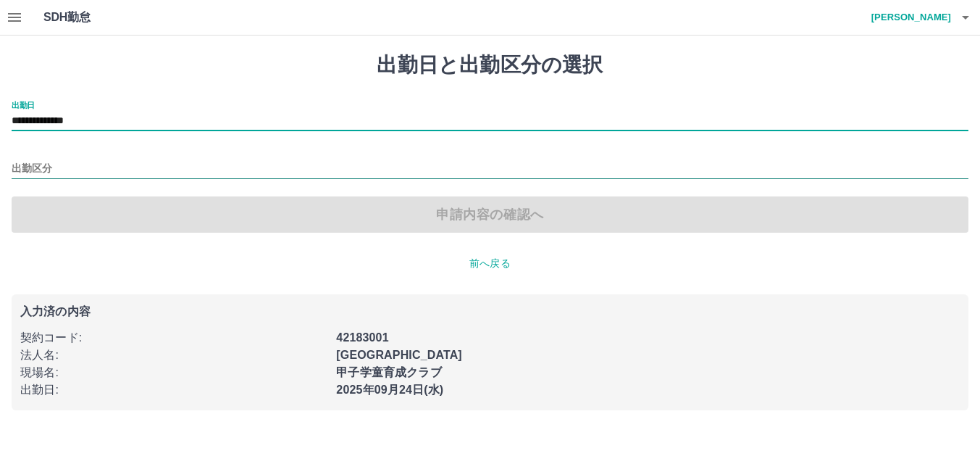
click at [66, 167] on input "出勤区分" at bounding box center [490, 169] width 957 height 18
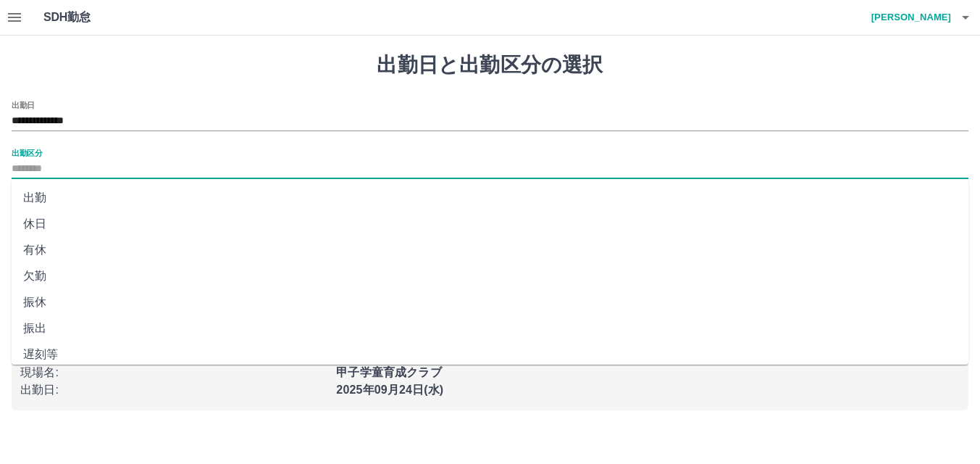
click at [38, 196] on li "出勤" at bounding box center [490, 198] width 957 height 26
type input "**"
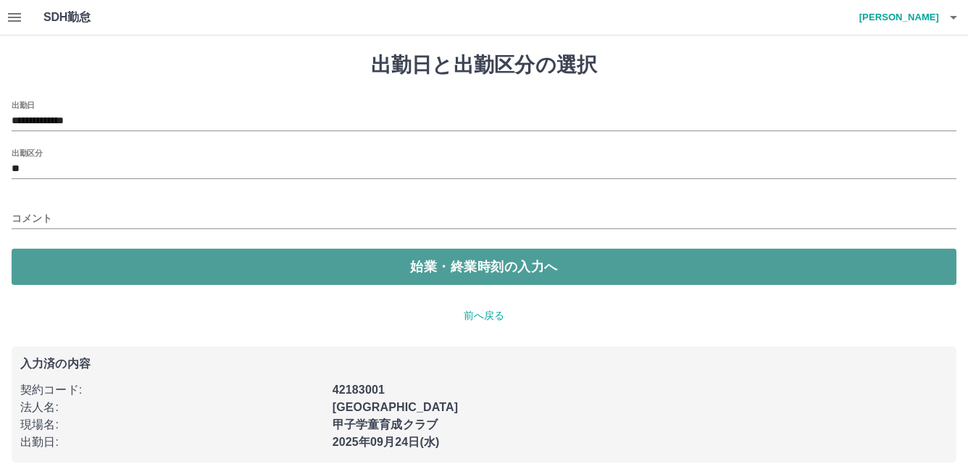
click at [303, 270] on button "始業・終業時刻の入力へ" at bounding box center [484, 266] width 945 height 36
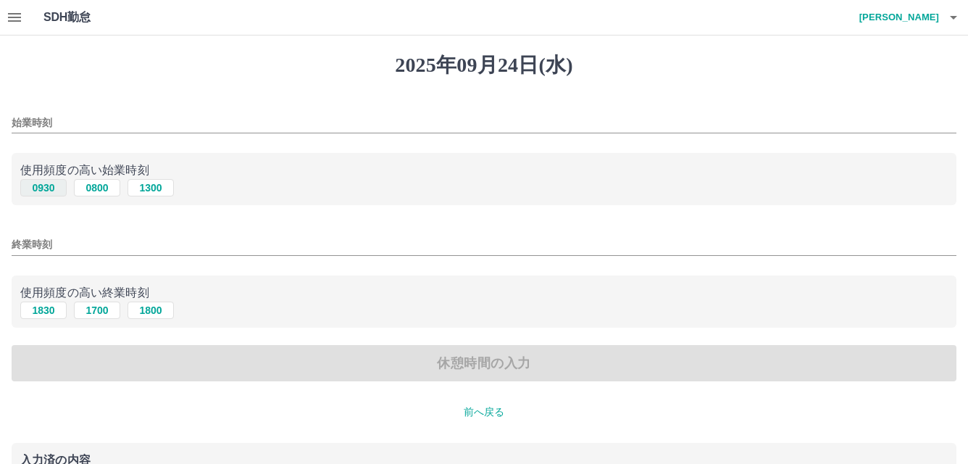
click at [43, 186] on button "0930" at bounding box center [43, 187] width 46 height 17
type input "****"
click at [45, 311] on button "1830" at bounding box center [43, 309] width 46 height 17
type input "****"
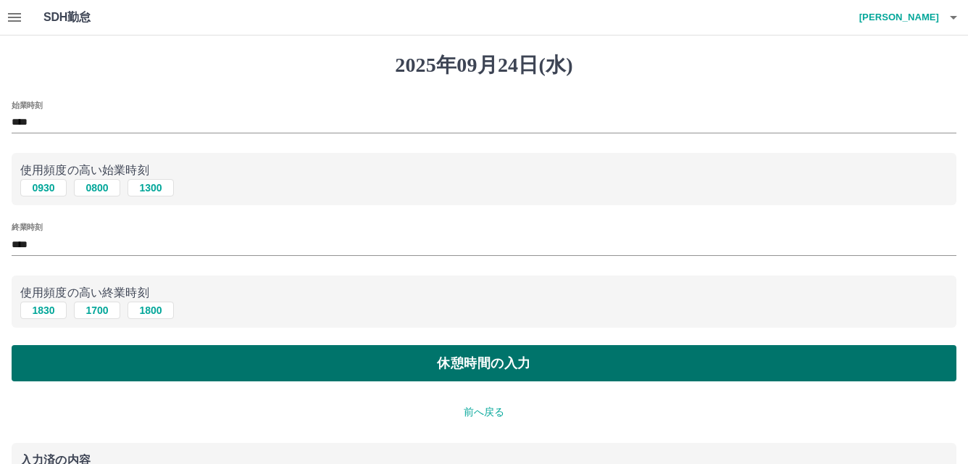
click at [478, 365] on button "休憩時間の入力" at bounding box center [484, 363] width 945 height 36
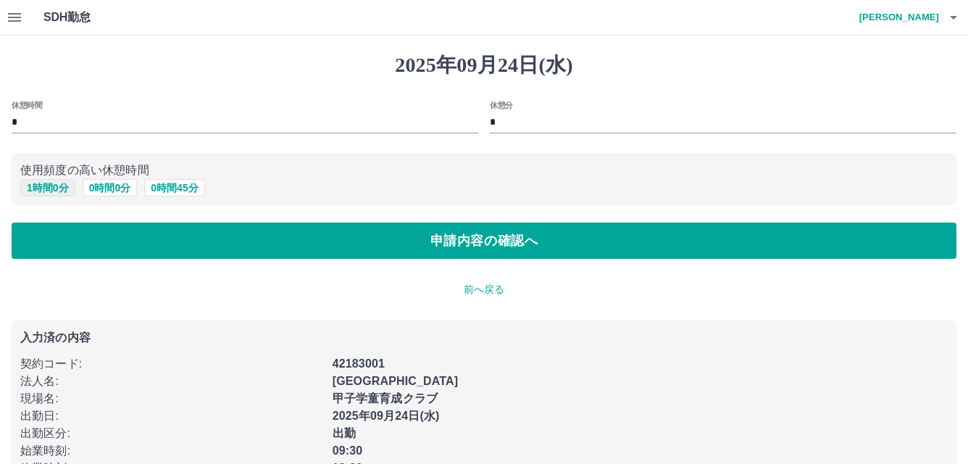
click at [36, 183] on button "1 時間 0 分" at bounding box center [47, 187] width 55 height 17
type input "*"
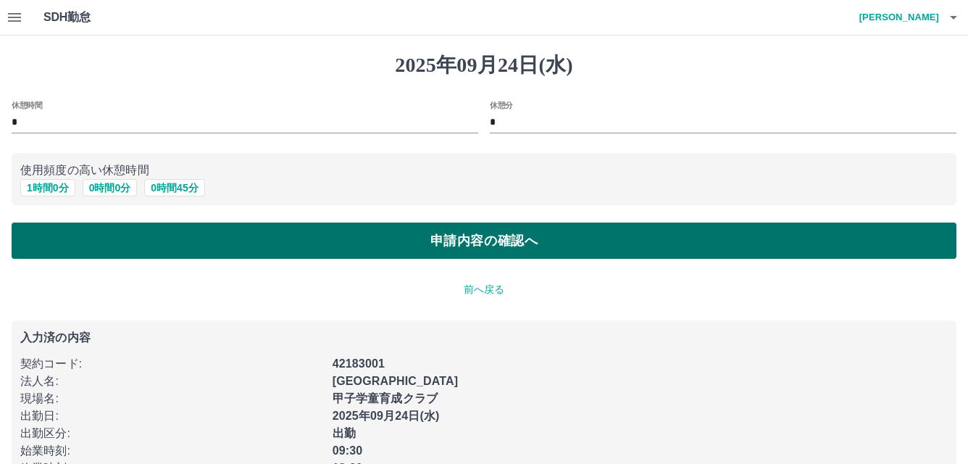
click at [454, 247] on button "申請内容の確認へ" at bounding box center [484, 240] width 945 height 36
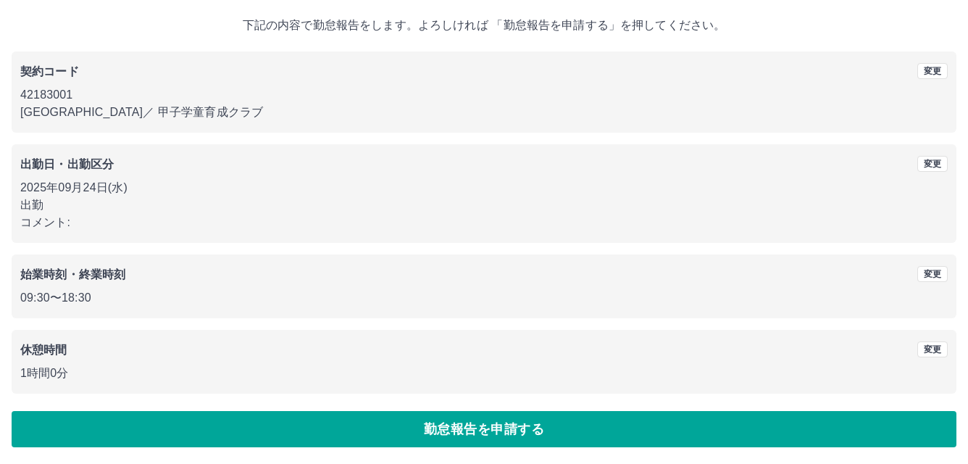
scroll to position [79, 0]
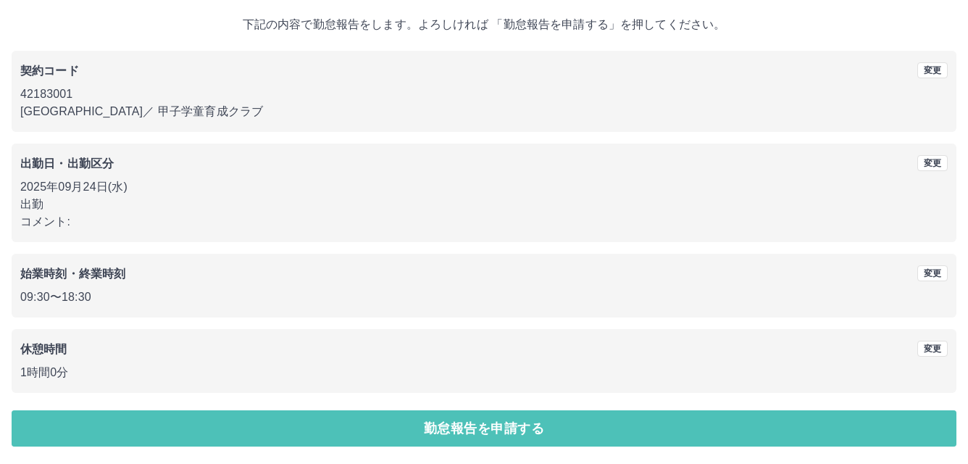
click at [453, 427] on button "勤怠報告を申請する" at bounding box center [484, 428] width 945 height 36
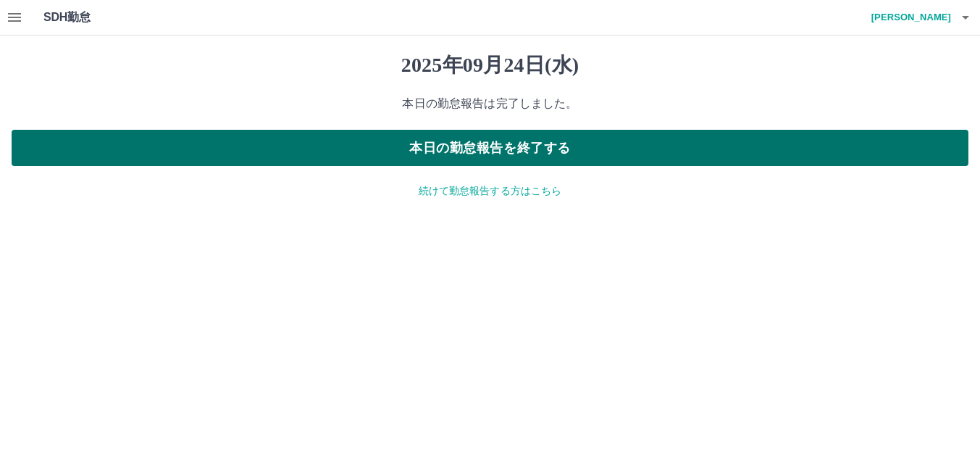
click at [445, 159] on button "本日の勤怠報告を終了する" at bounding box center [490, 148] width 957 height 36
